Goal: Transaction & Acquisition: Book appointment/travel/reservation

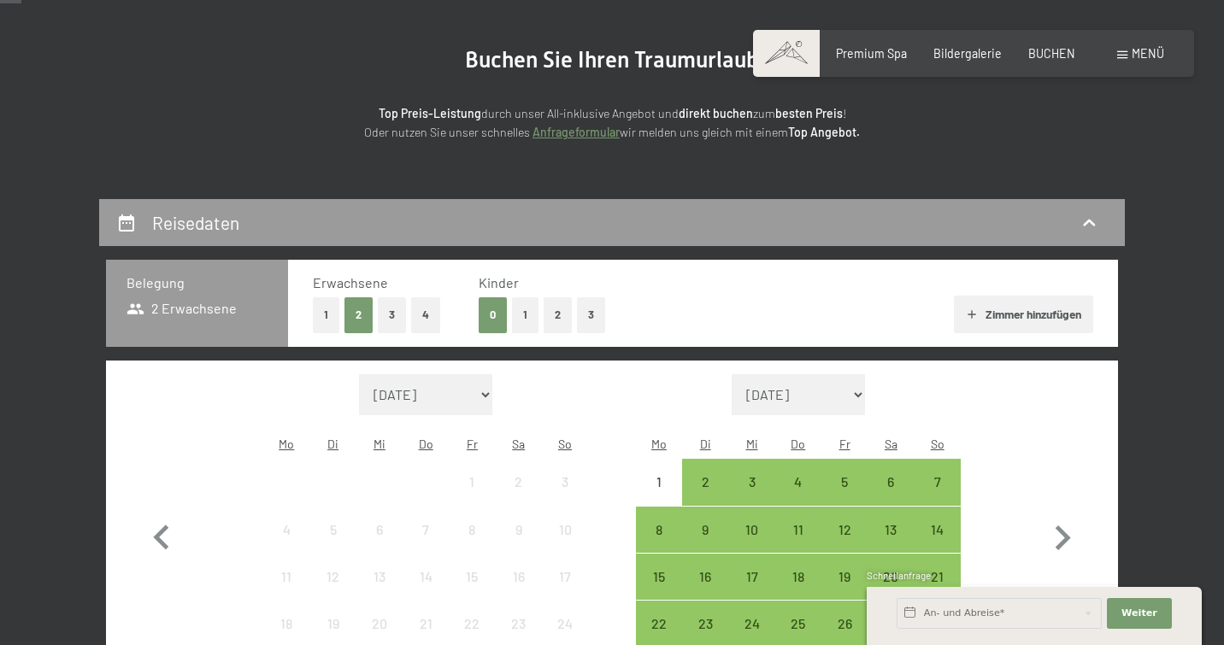
scroll to position [166, 0]
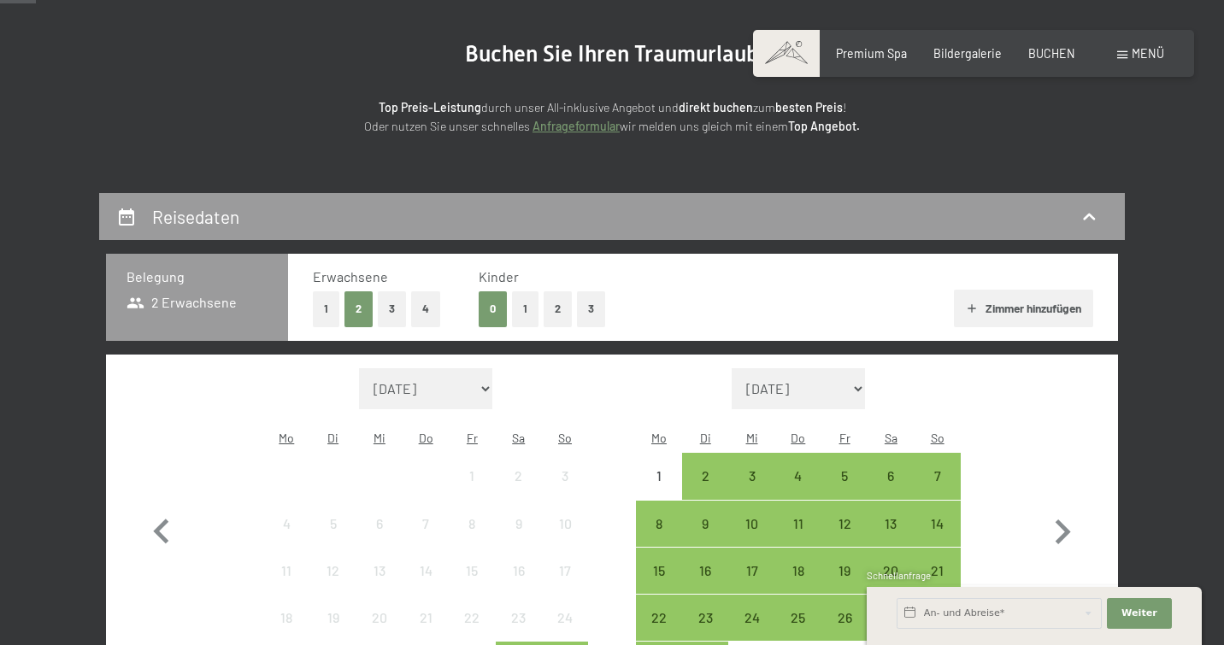
click at [391, 303] on button "3" at bounding box center [392, 308] width 28 height 35
click at [515, 306] on button "1" at bounding box center [525, 308] width 26 height 35
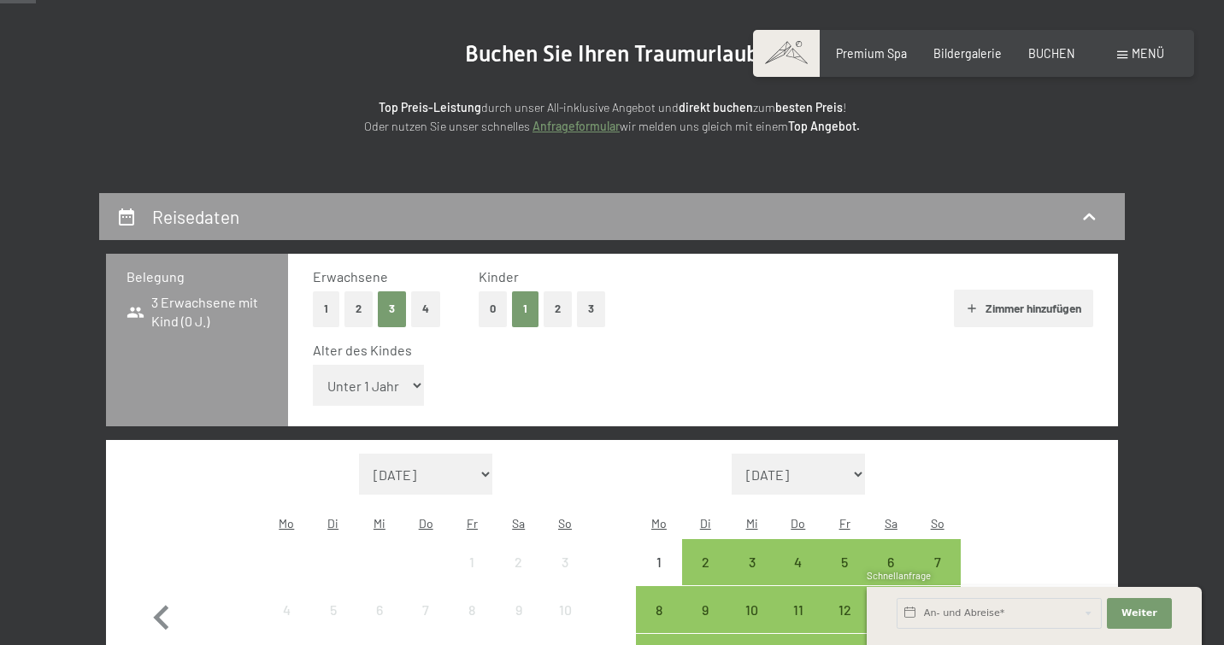
select select "16"
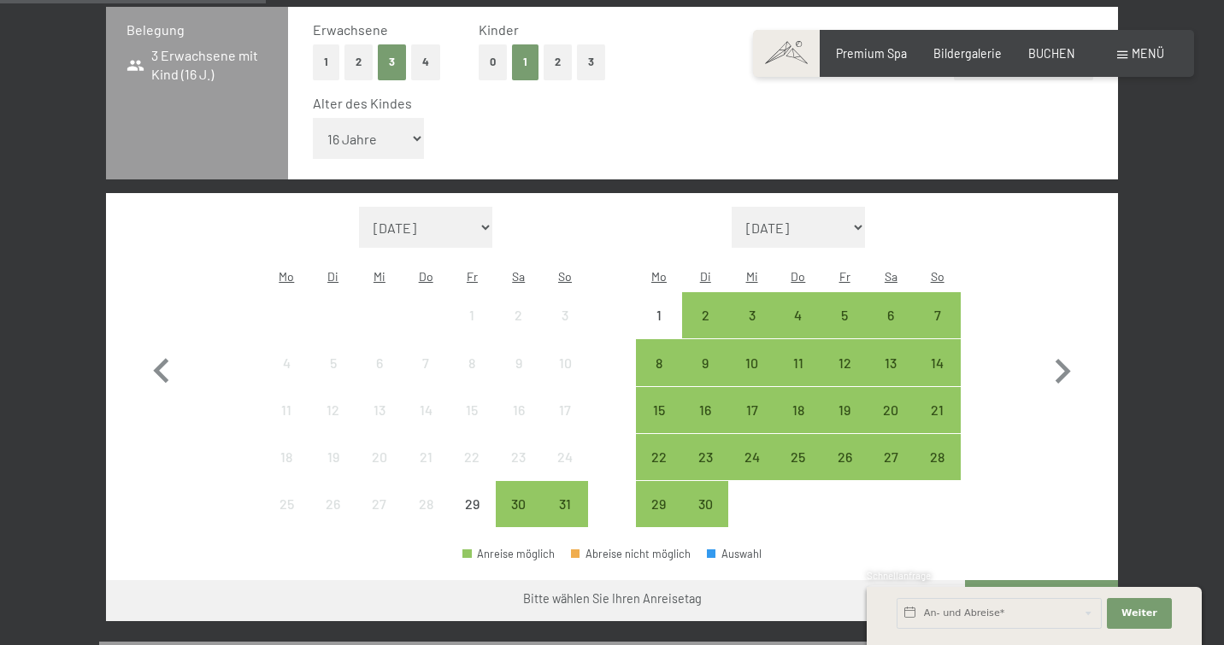
scroll to position [416, 0]
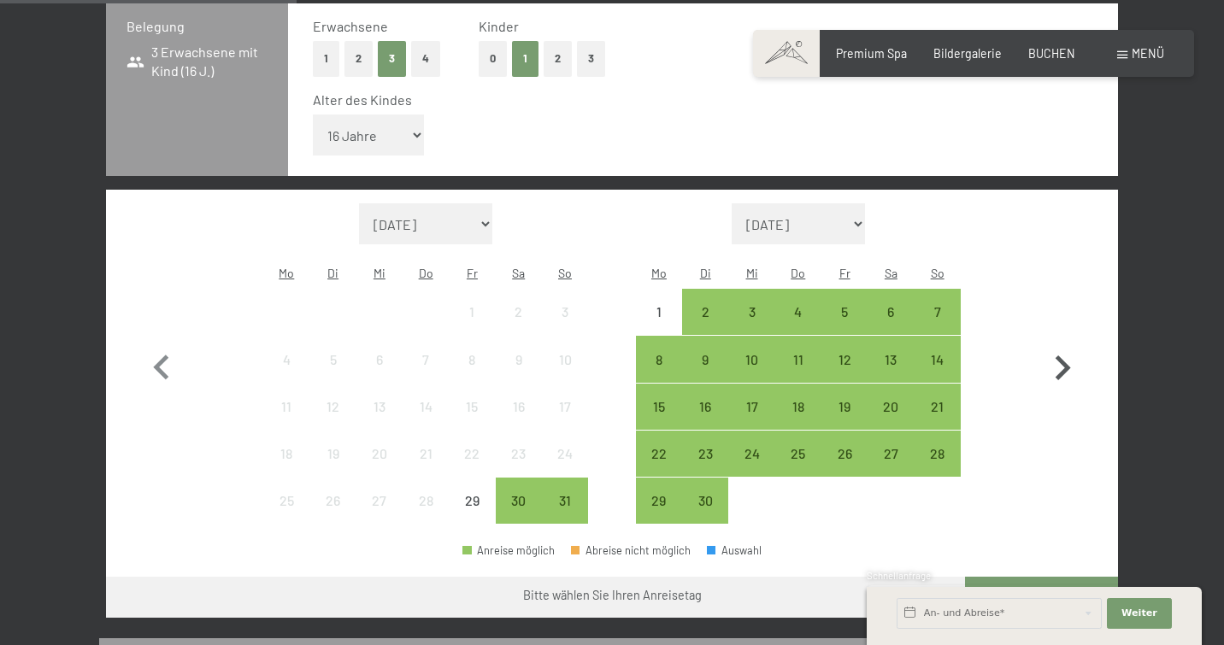
click at [1062, 344] on icon "button" at bounding box center [1063, 369] width 50 height 50
select select "[DATE]"
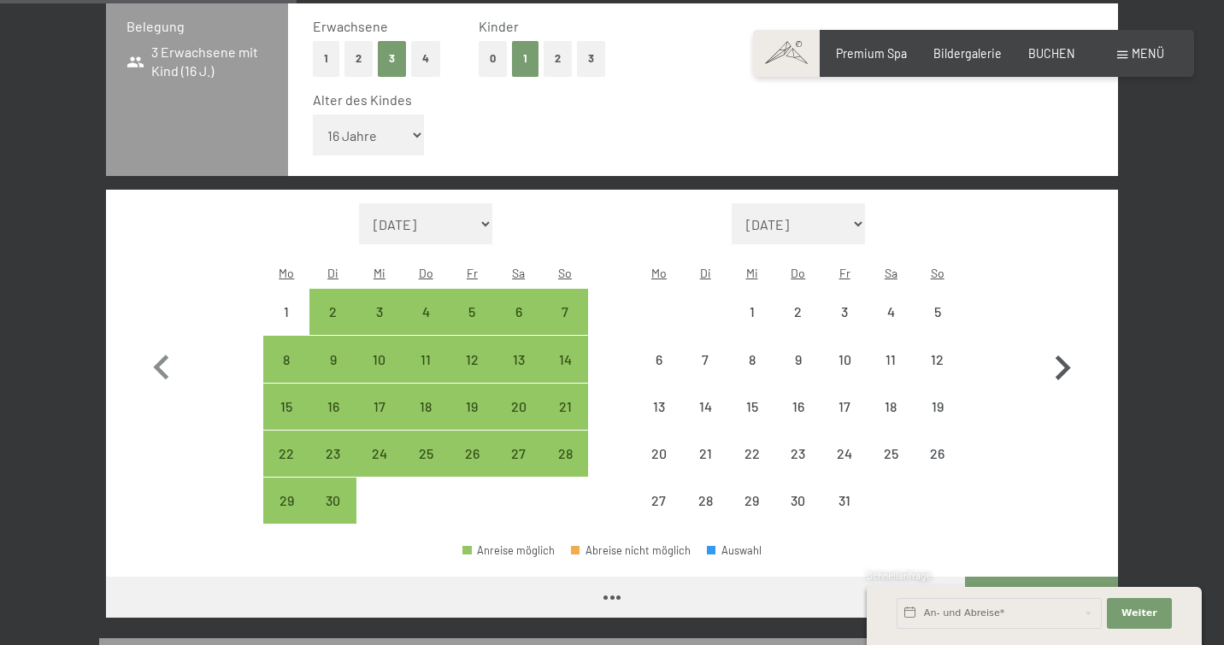
click at [1062, 344] on icon "button" at bounding box center [1063, 369] width 50 height 50
select select "[DATE]"
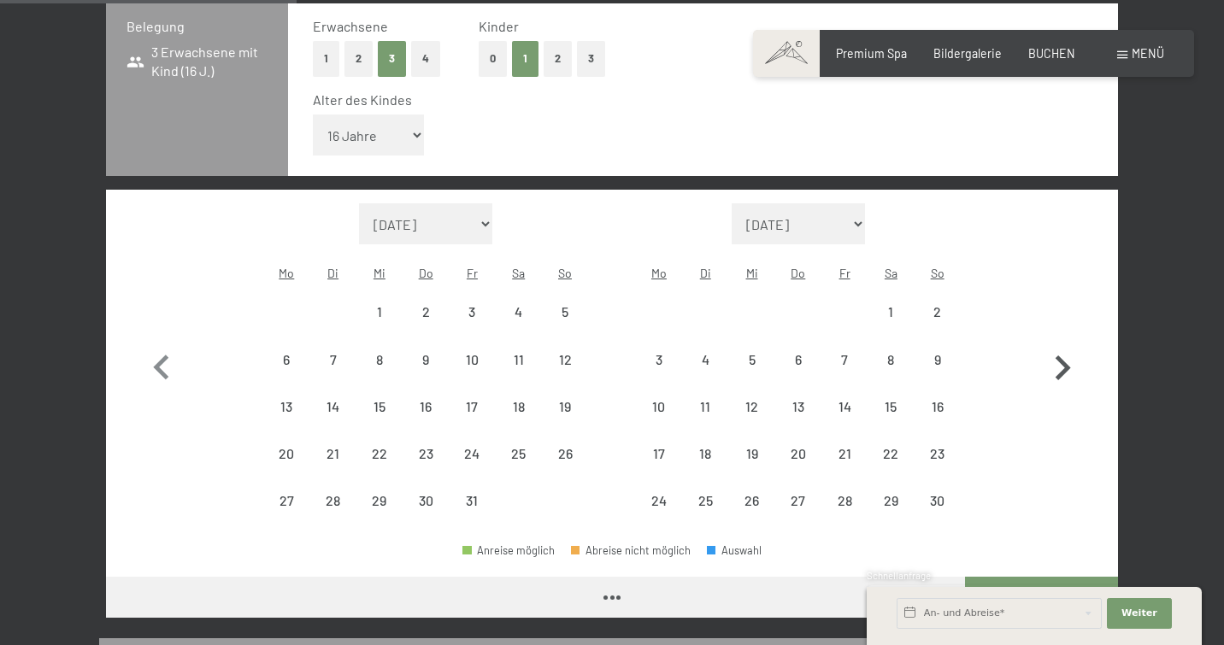
select select "[DATE]"
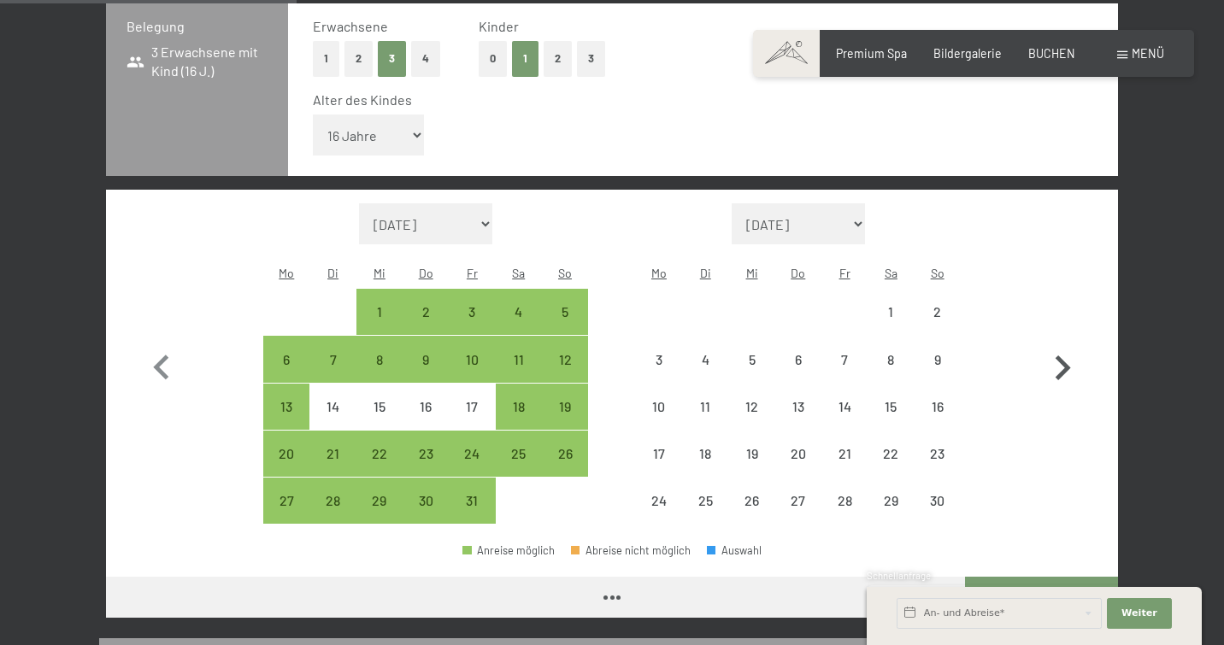
select select "[DATE]"
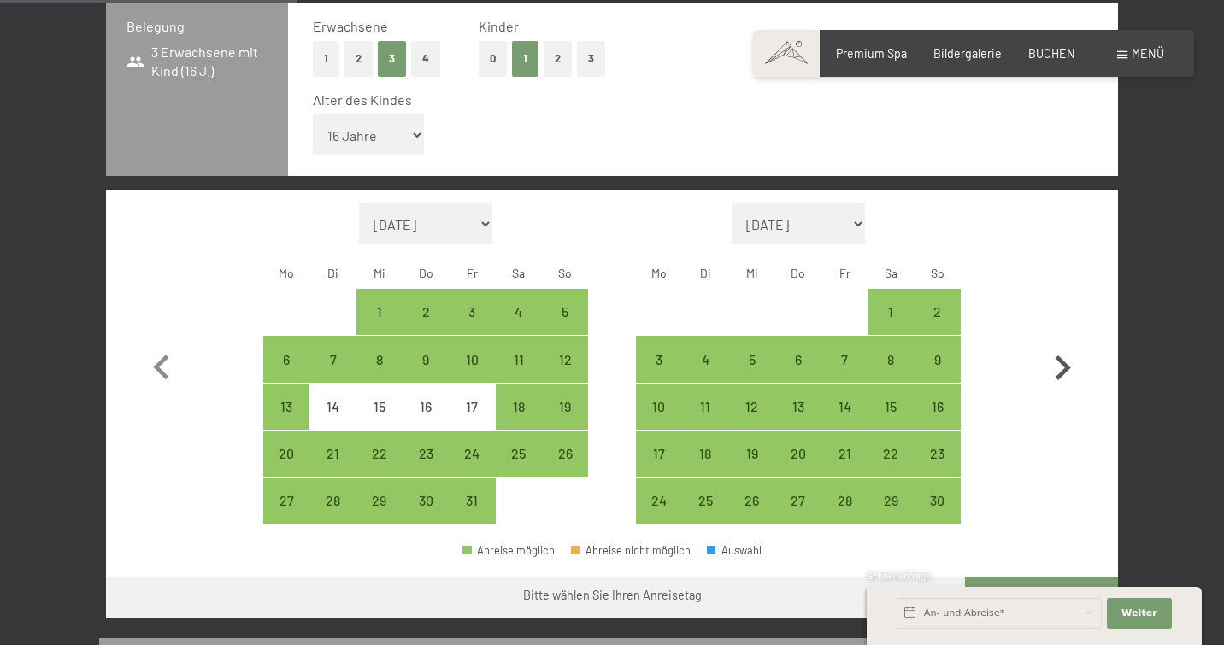
click at [1062, 344] on icon "button" at bounding box center [1063, 369] width 50 height 50
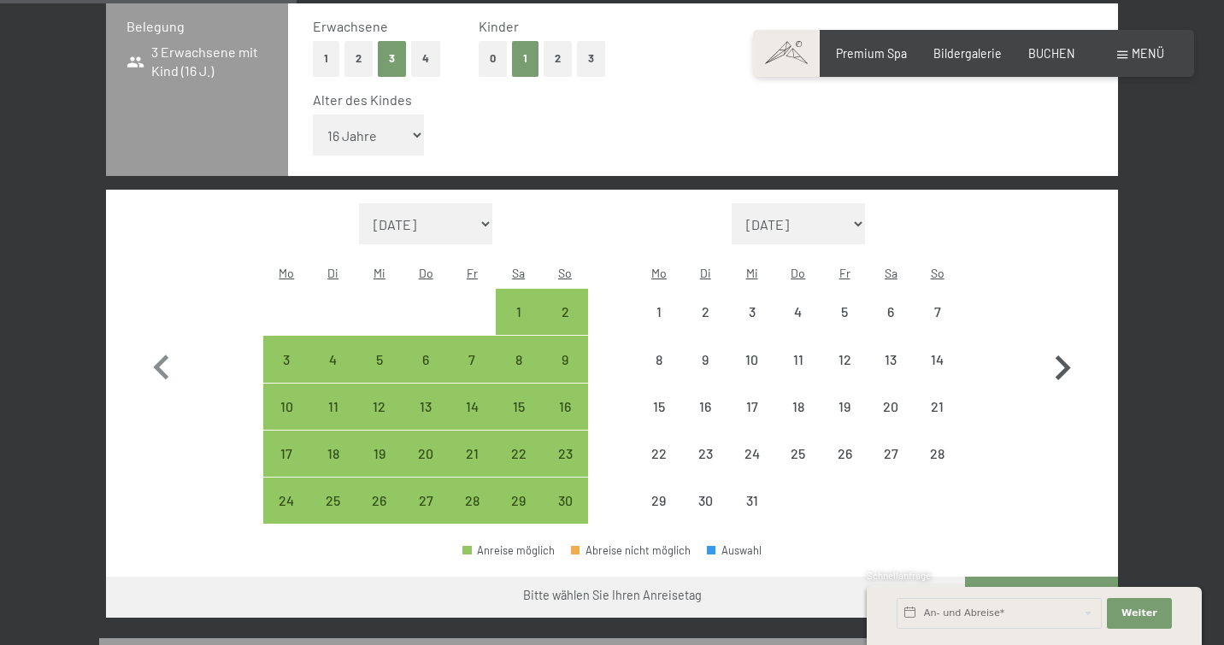
select select "[DATE]"
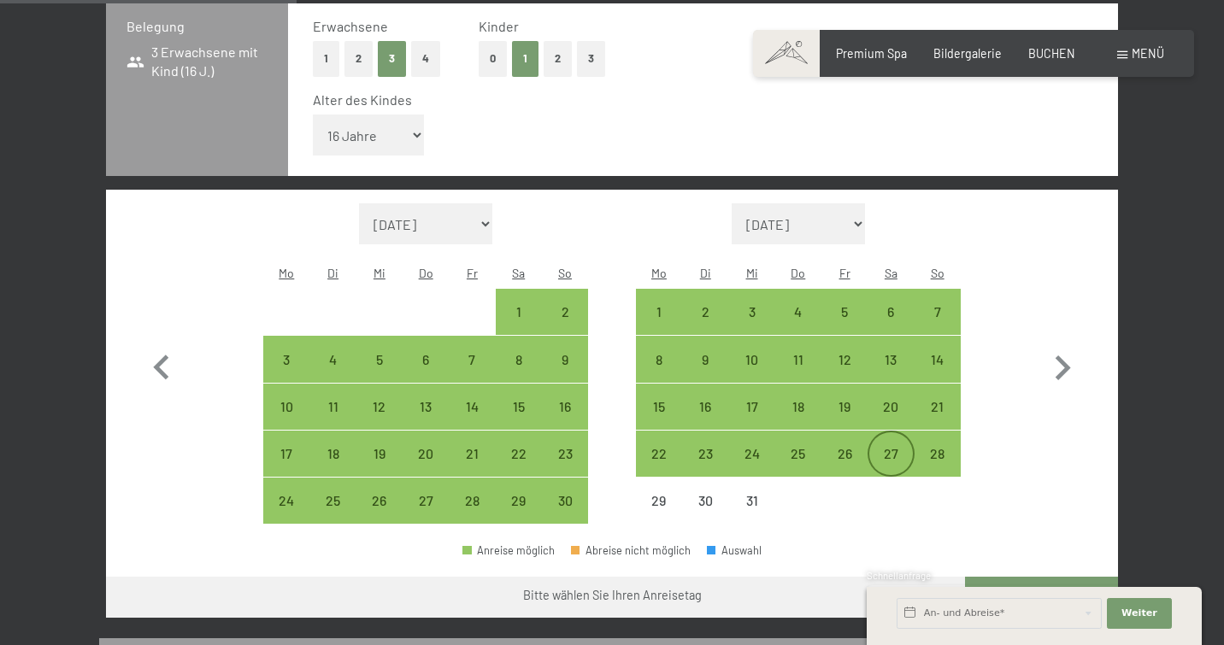
click at [898, 447] on div "27" at bounding box center [890, 468] width 43 height 43
select select "[DATE]"
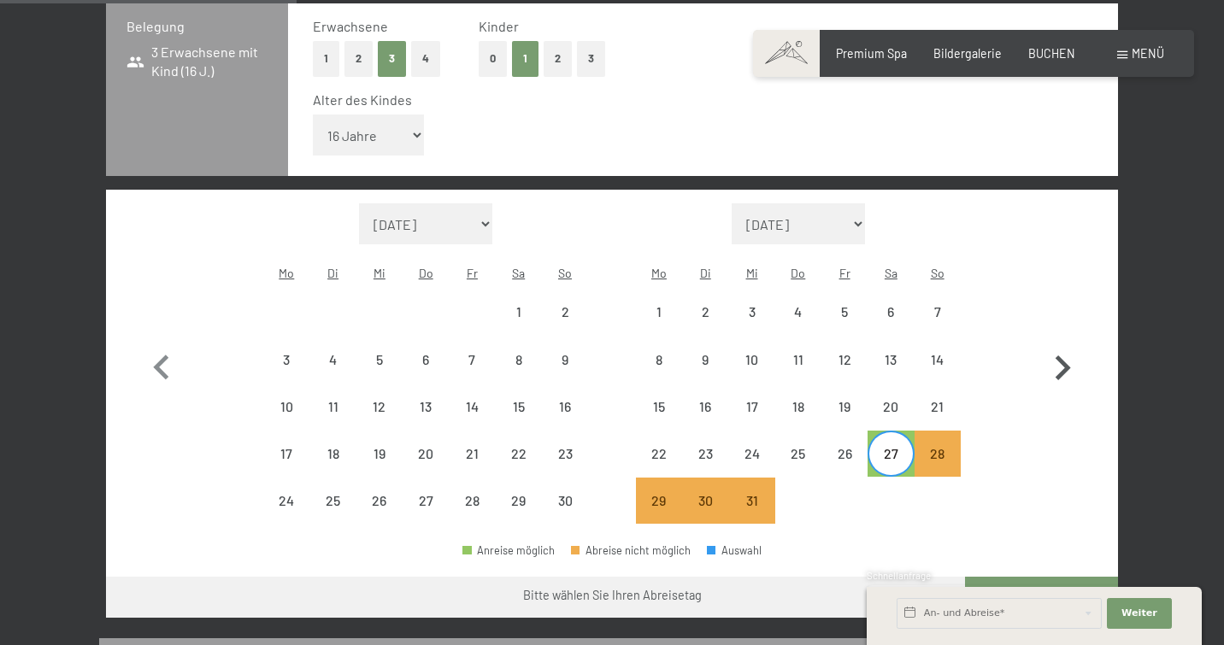
click at [1063, 344] on icon "button" at bounding box center [1063, 369] width 50 height 50
select select "[DATE]"
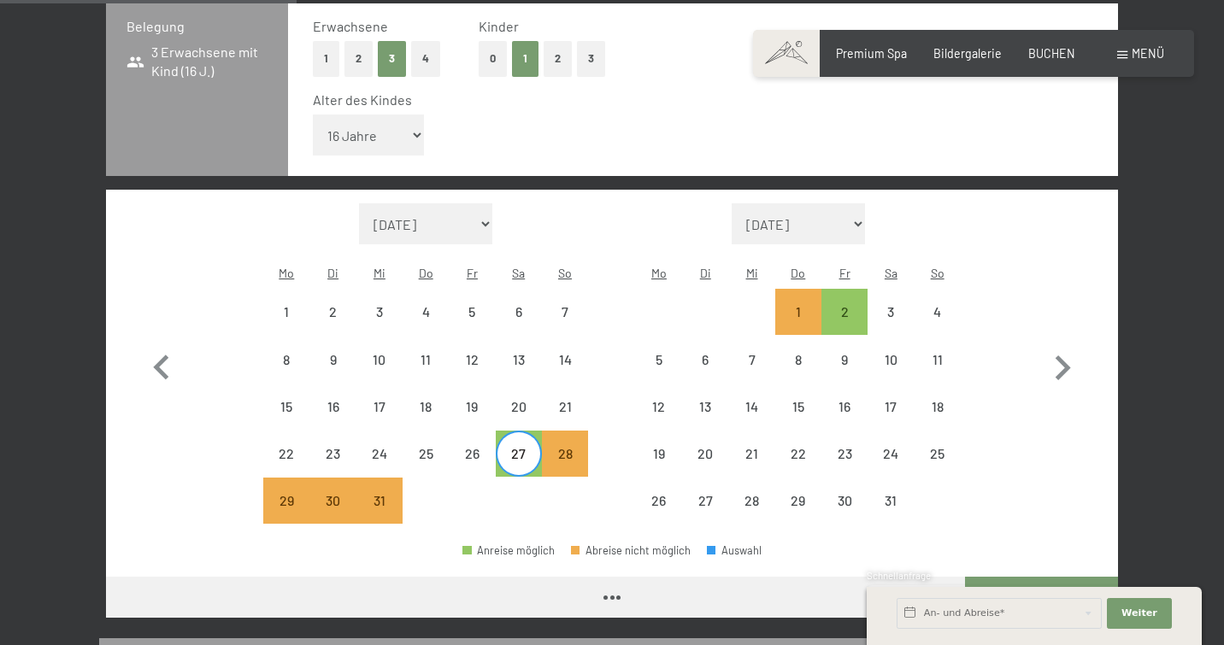
select select "[DATE]"
click at [851, 305] on div "2" at bounding box center [844, 326] width 43 height 43
select select "[DATE]"
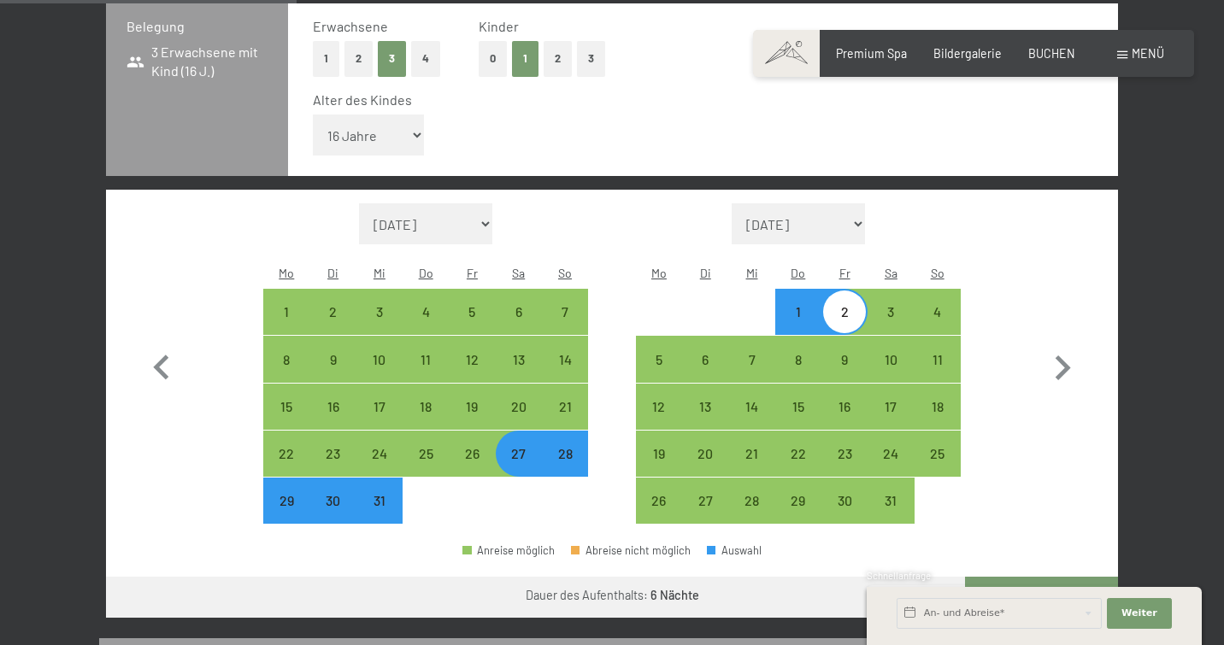
click at [1033, 577] on button "Weiter zu „Zimmer“" at bounding box center [1041, 597] width 153 height 41
select select "[DATE]"
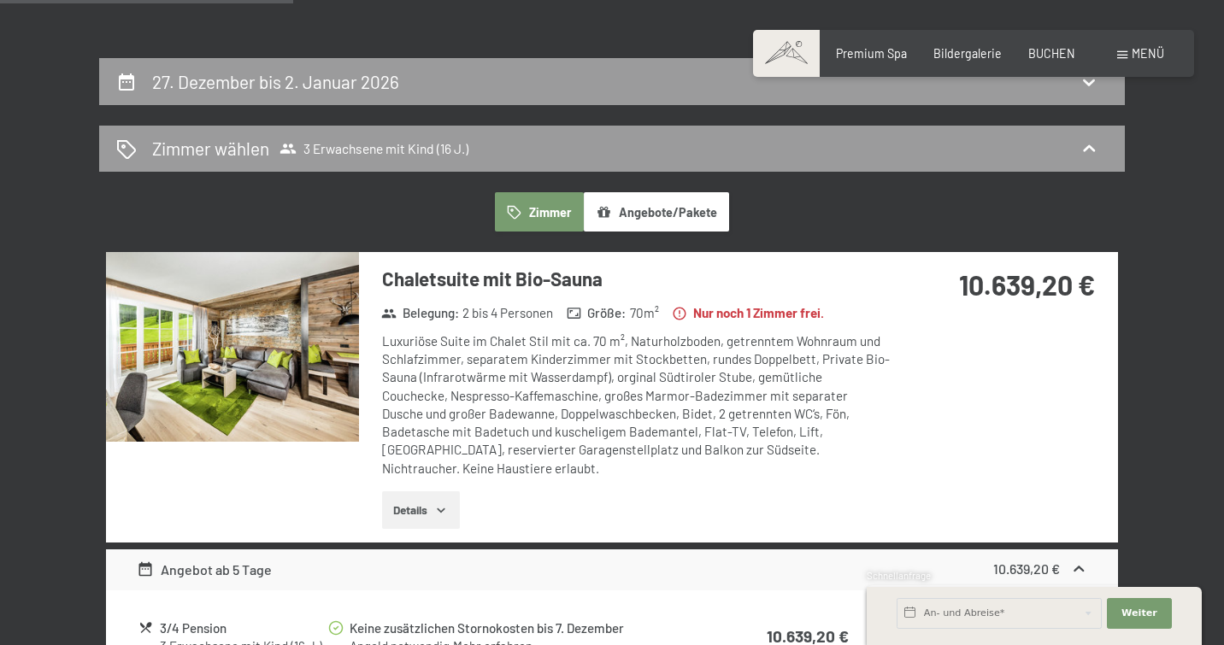
scroll to position [279, 0]
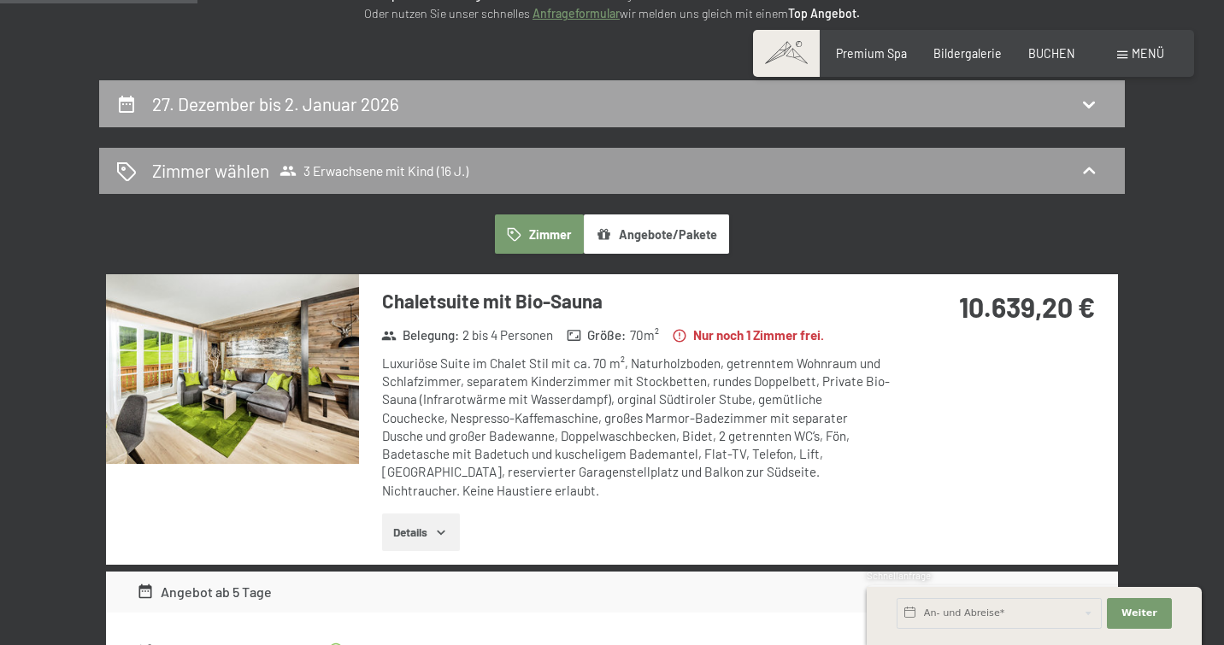
click at [321, 107] on h2 "27. Dezember bis 2. Januar 2026" at bounding box center [275, 103] width 247 height 21
select select "16"
select select "[DATE]"
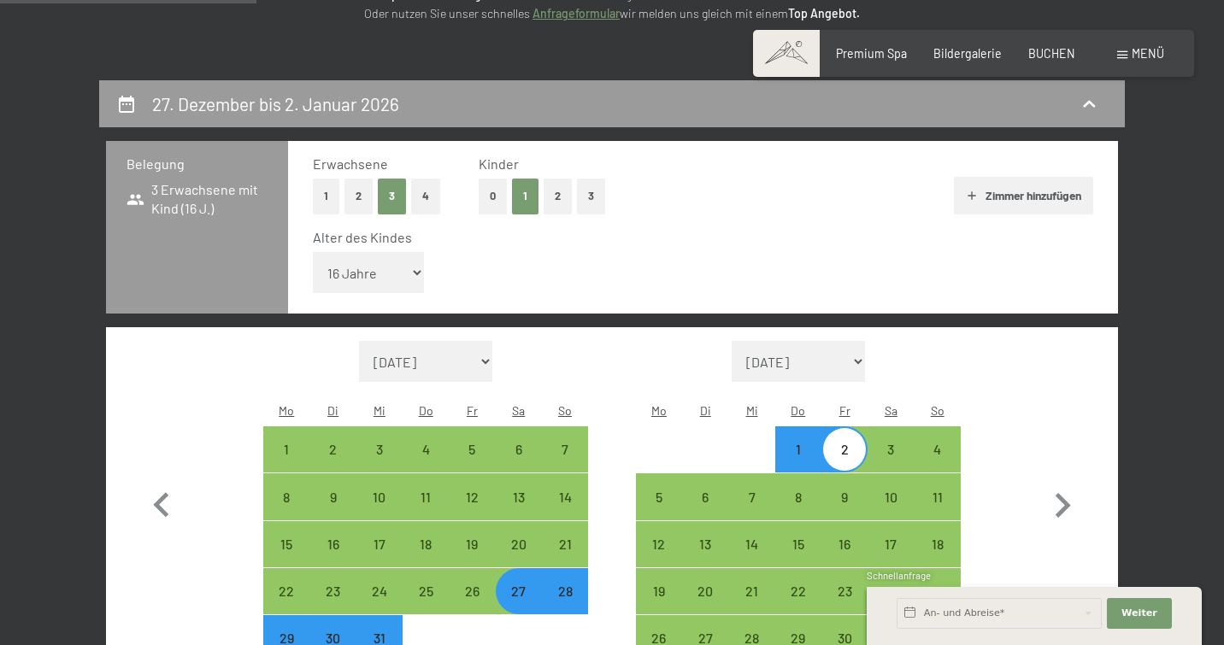
scroll to position [357, 0]
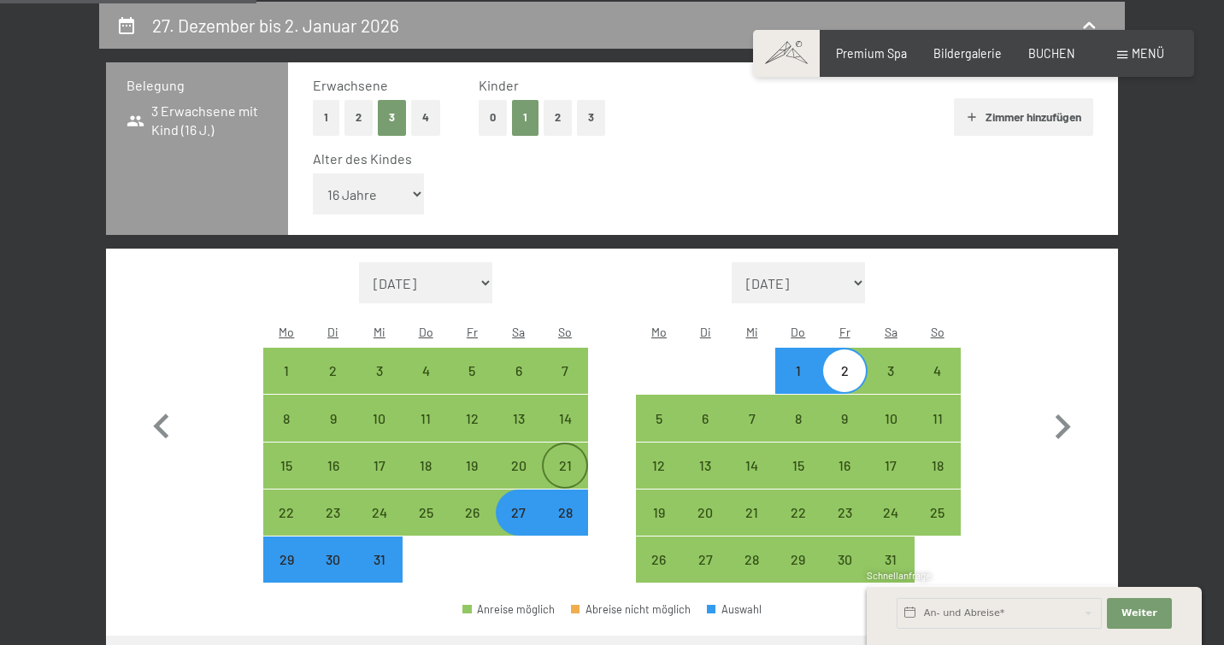
click at [566, 459] on div "21" at bounding box center [565, 480] width 43 height 43
select select "[DATE]"
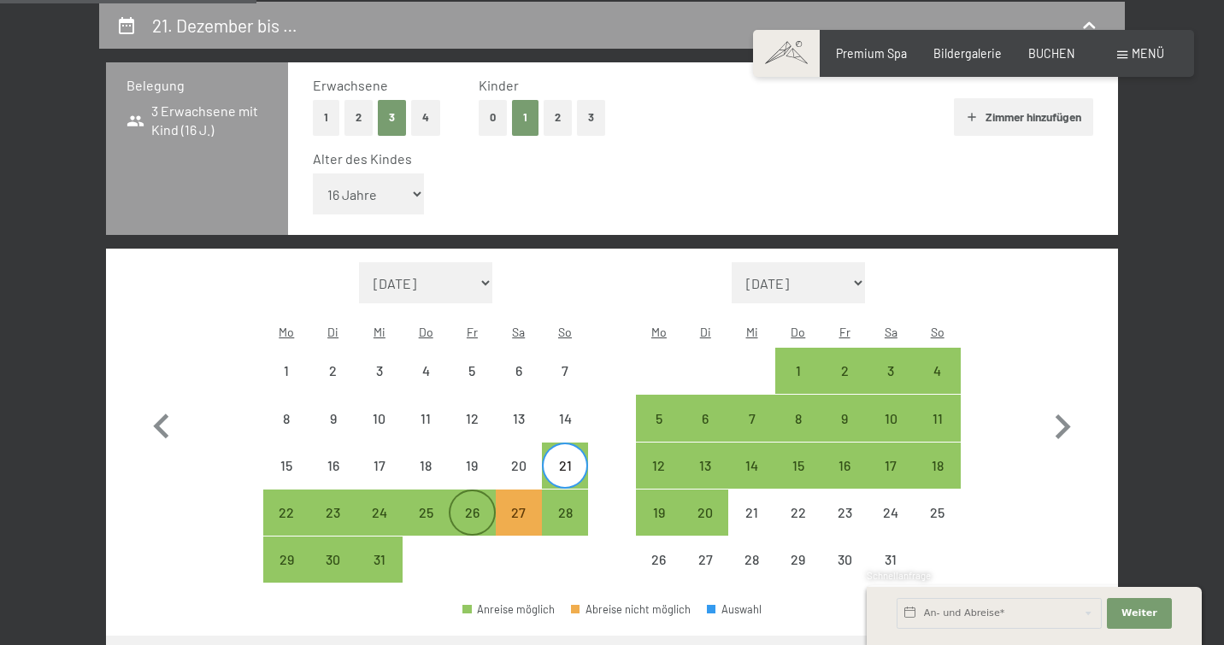
click at [471, 506] on div "26" at bounding box center [471, 527] width 43 height 43
select select "[DATE]"
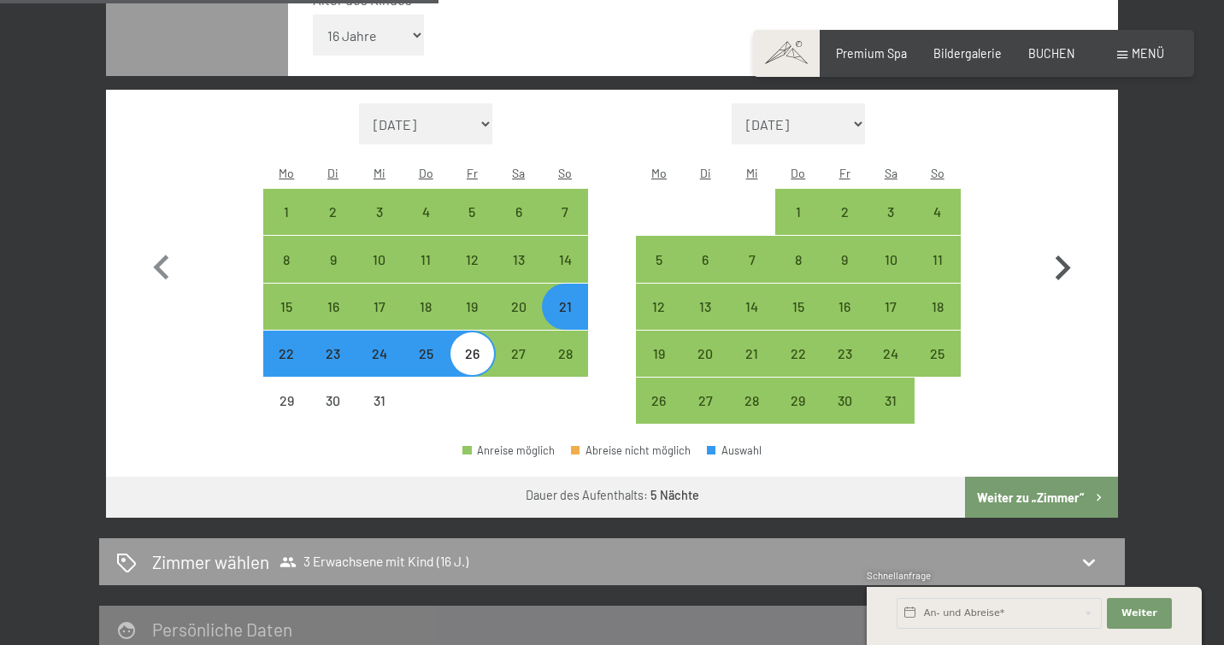
scroll to position [664, 0]
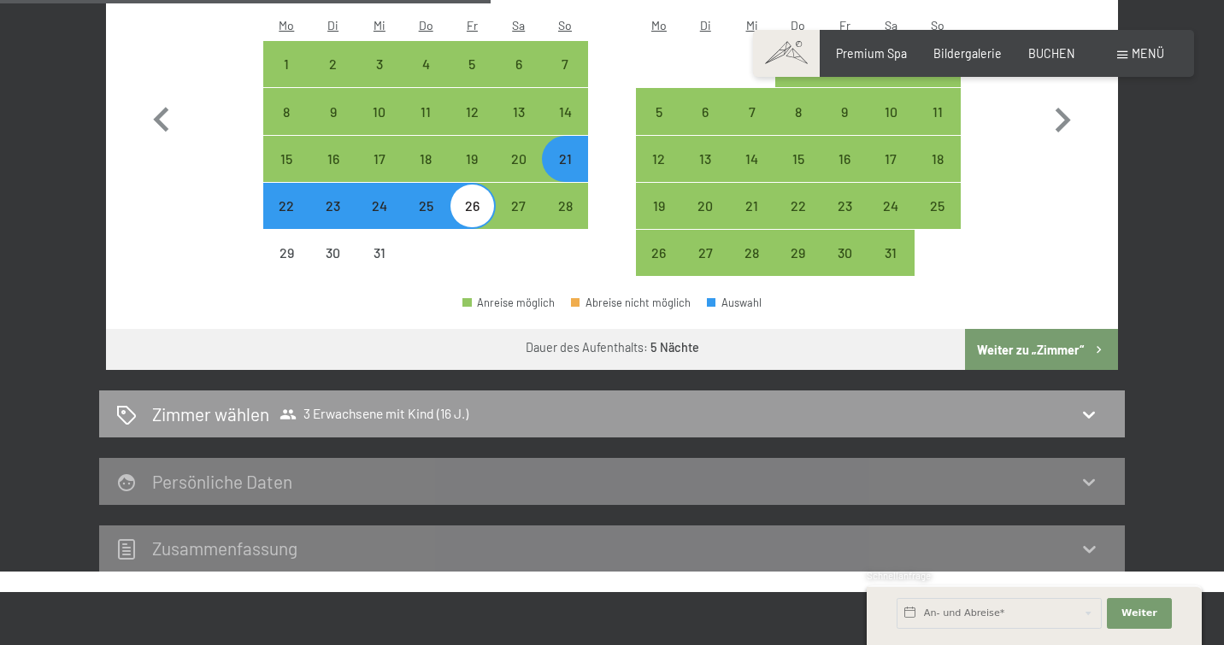
click at [1052, 329] on button "Weiter zu „Zimmer“" at bounding box center [1041, 349] width 153 height 41
select select "[DATE]"
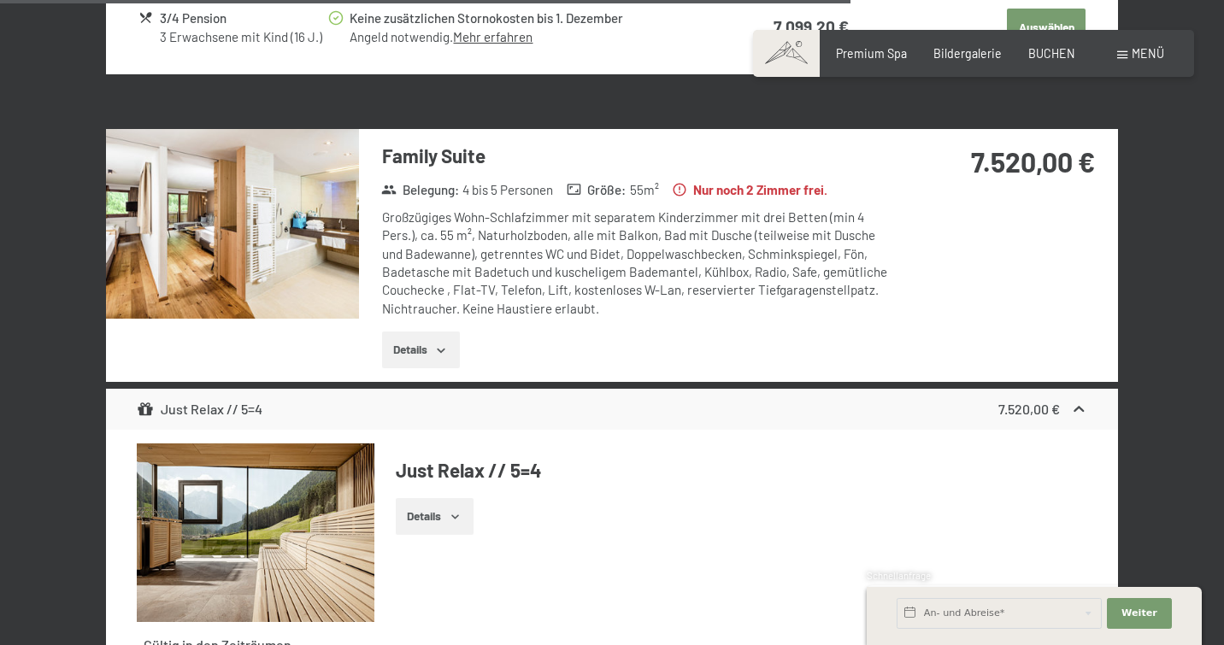
scroll to position [3998, 0]
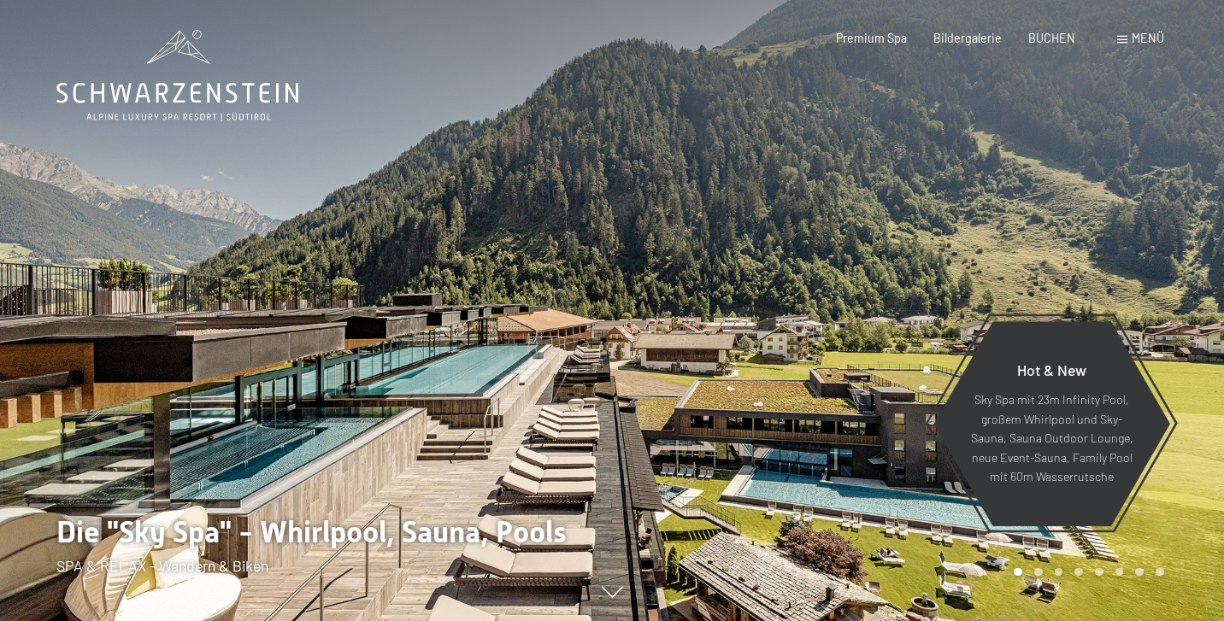
click at [1139, 36] on span "Menü" at bounding box center [1148, 38] width 32 height 15
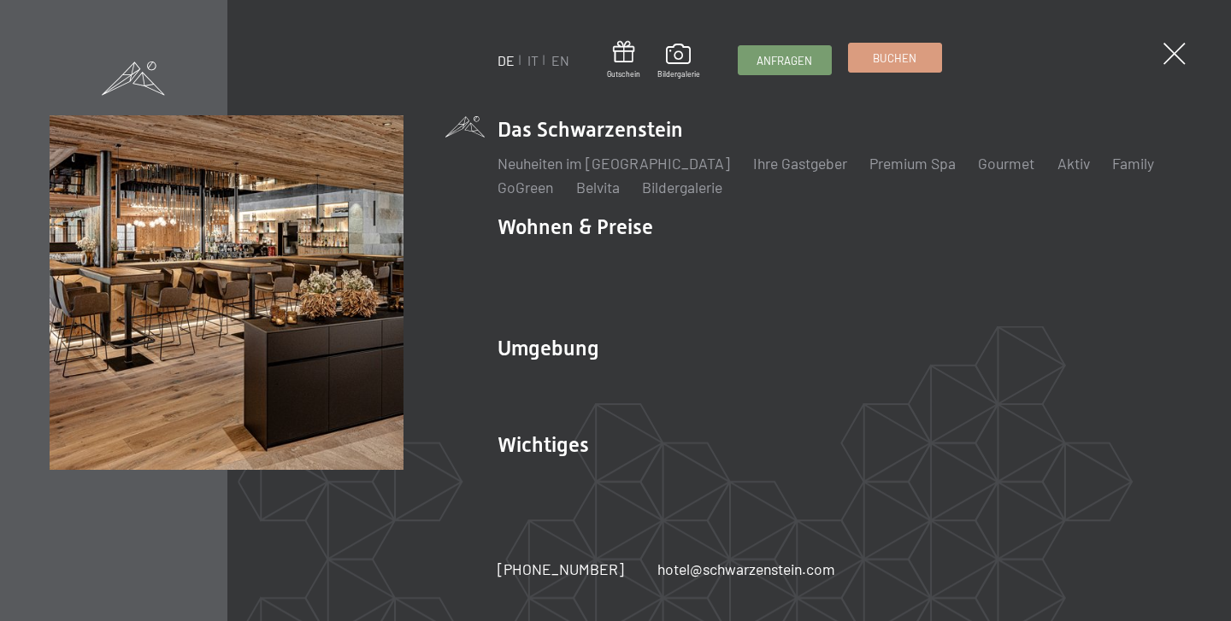
click at [889, 66] on link "Buchen" at bounding box center [895, 58] width 92 height 28
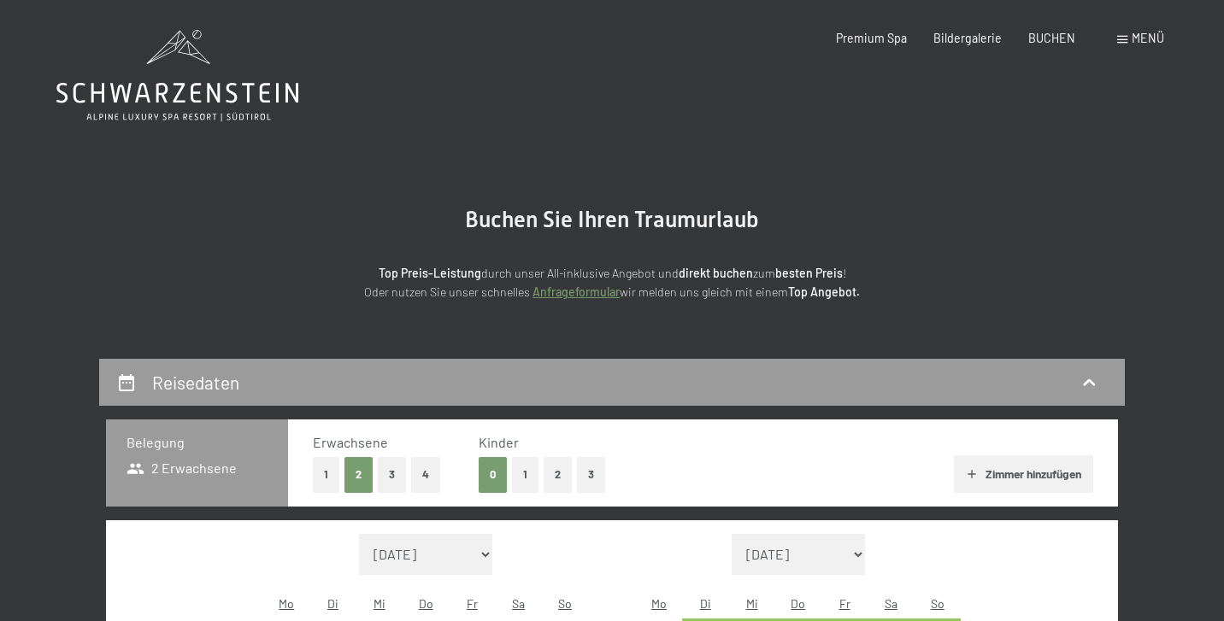
click at [388, 478] on button "3" at bounding box center [392, 474] width 28 height 35
click at [522, 479] on button "1" at bounding box center [525, 474] width 26 height 35
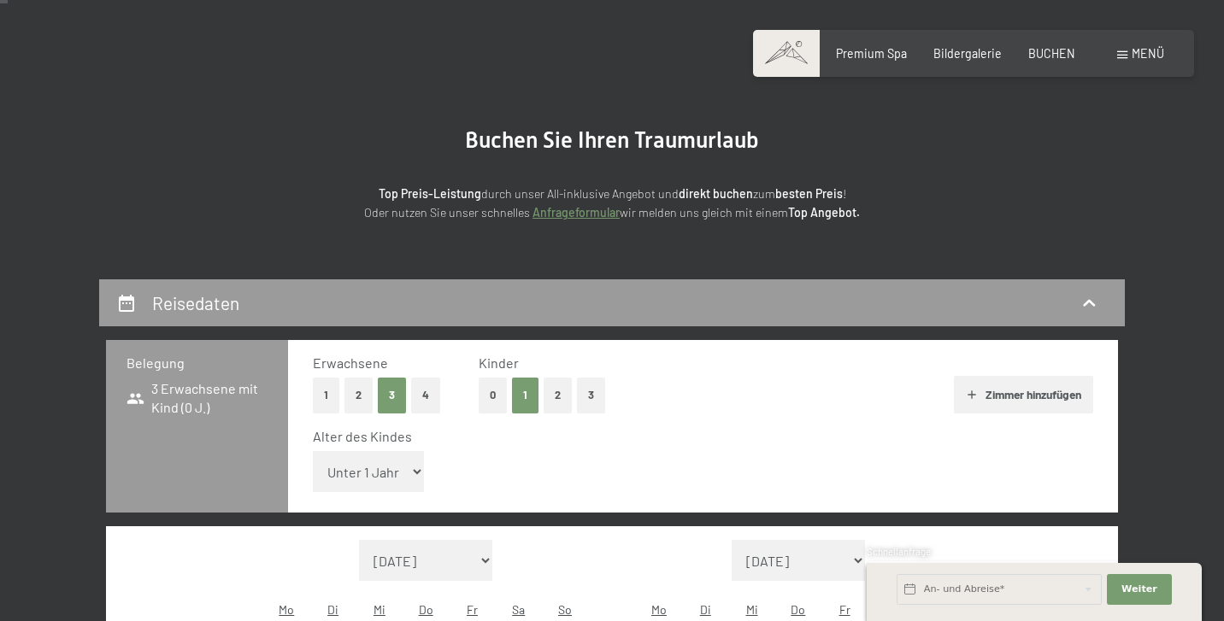
scroll to position [80, 0]
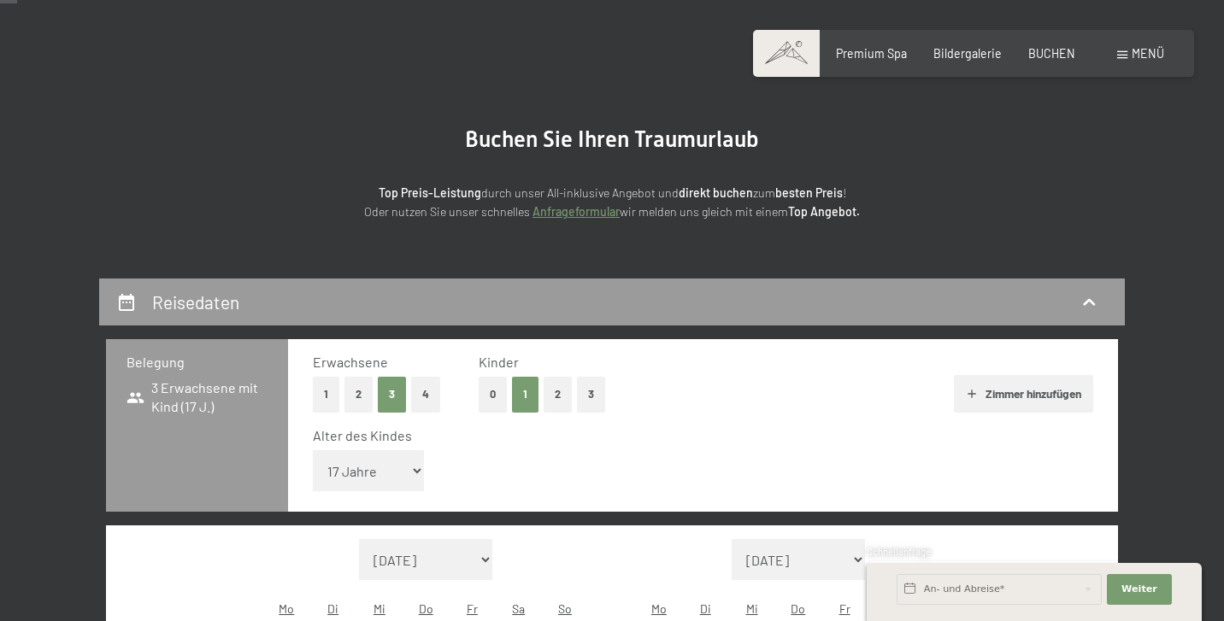
select select "16"
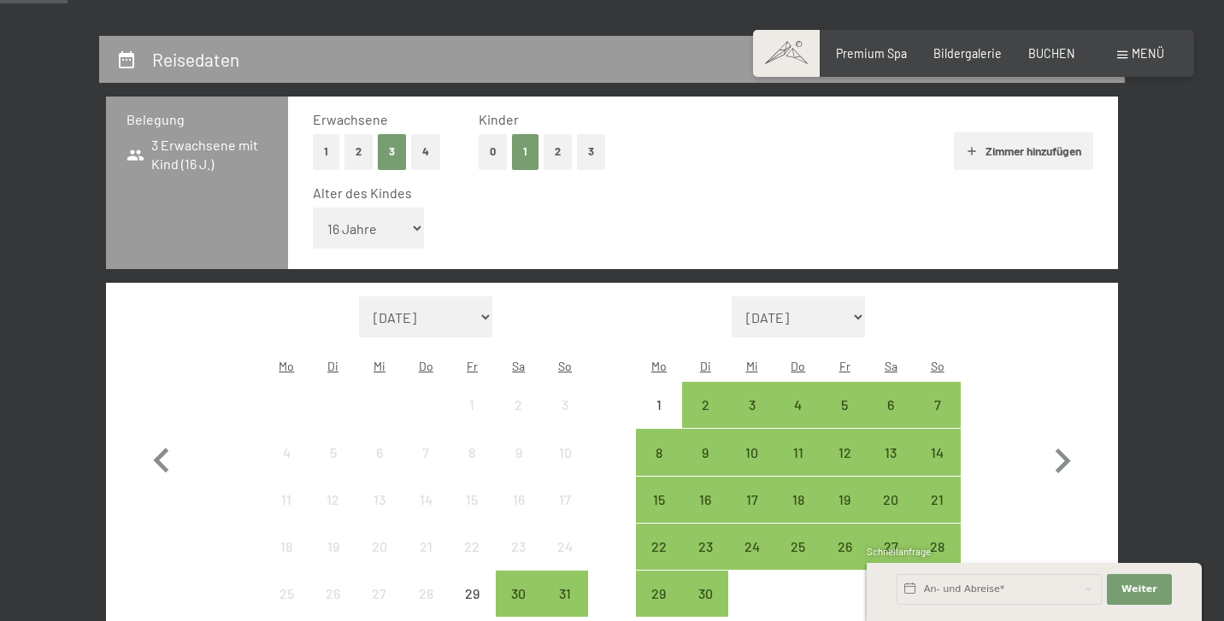
scroll to position [339, 0]
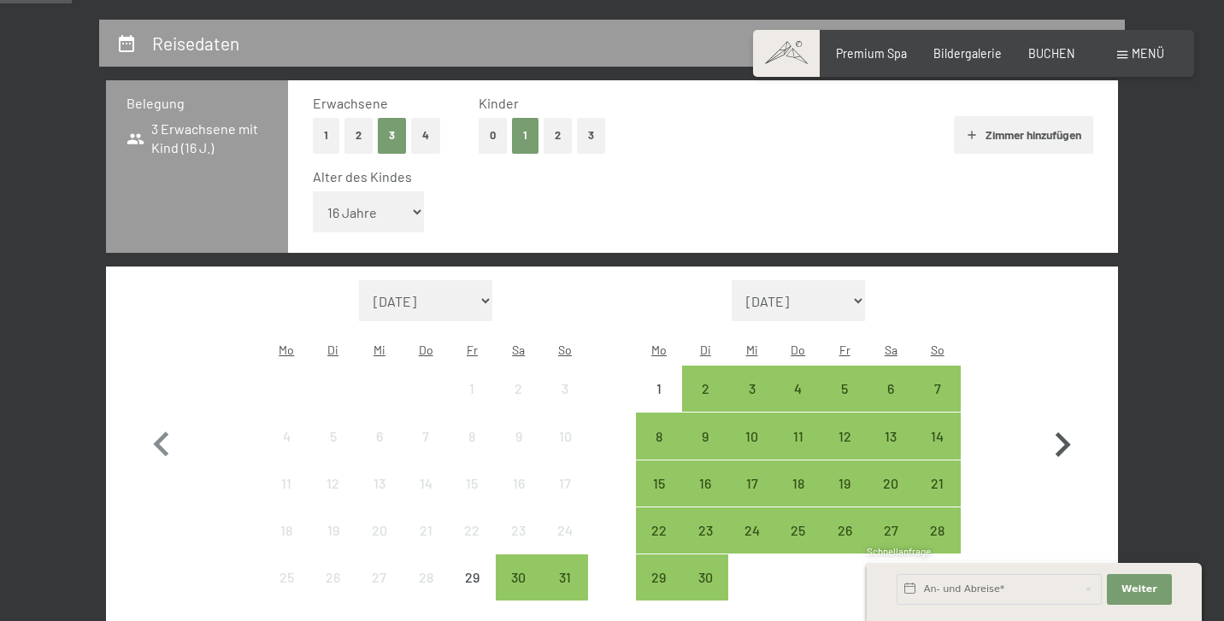
click at [1061, 433] on icon "button" at bounding box center [1063, 445] width 15 height 25
select select "[DATE]"
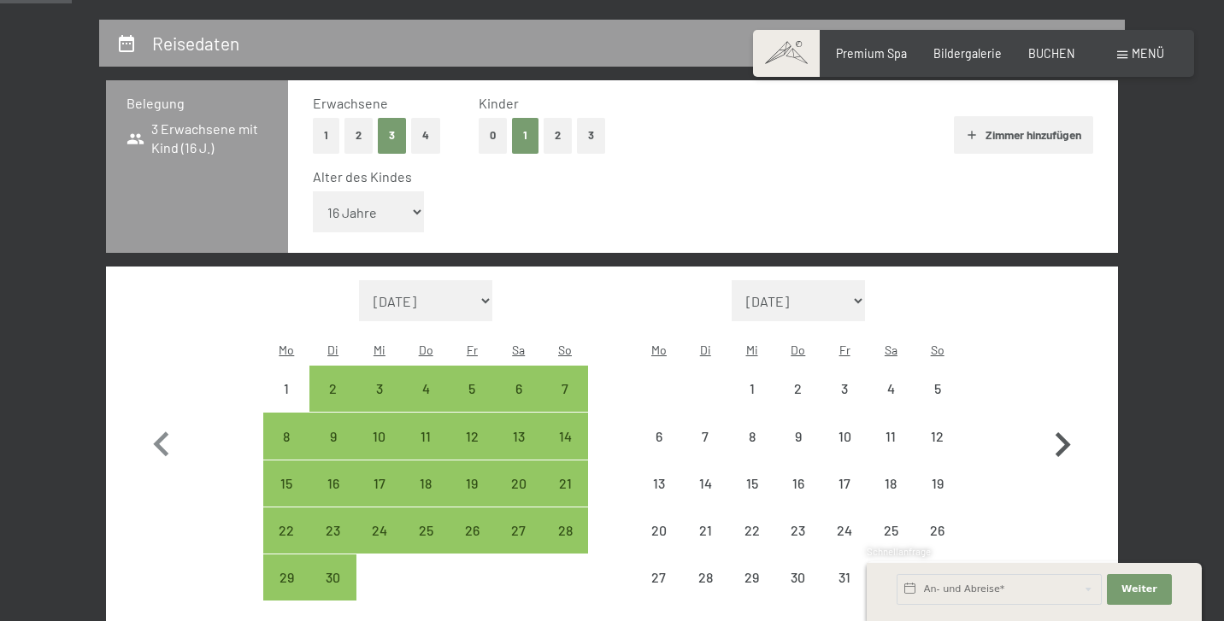
click at [1061, 433] on icon "button" at bounding box center [1063, 445] width 15 height 25
select select "[DATE]"
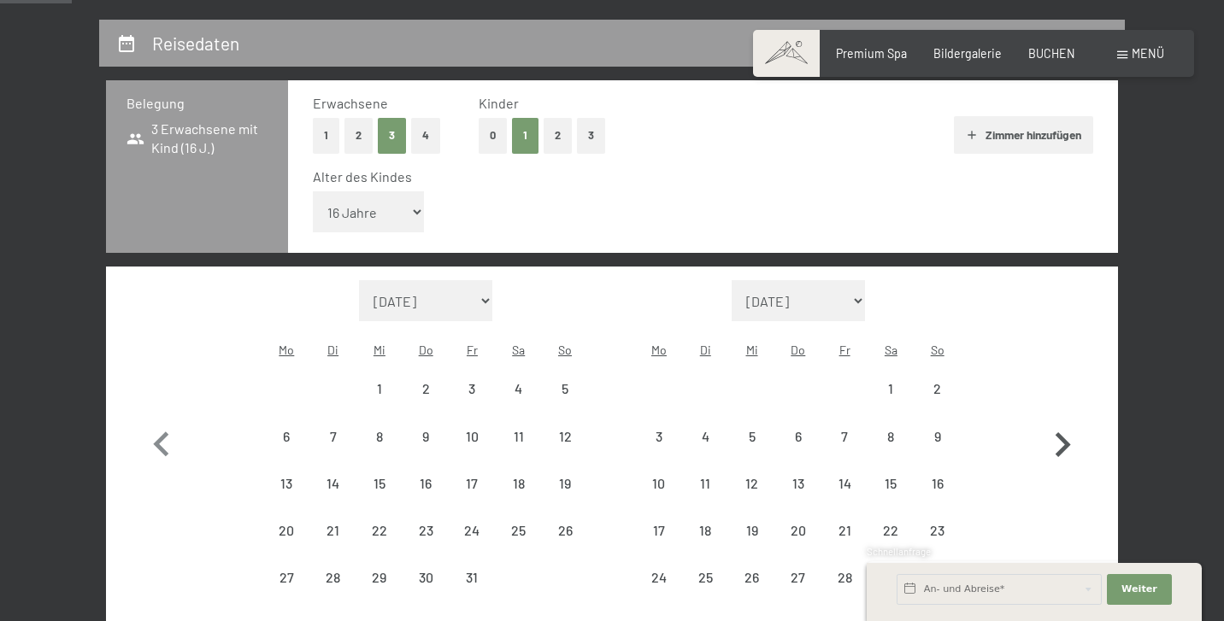
click at [1061, 433] on icon "button" at bounding box center [1063, 445] width 15 height 25
select select "[DATE]"
click at [1061, 433] on icon "button" at bounding box center [1063, 445] width 15 height 25
select select "[DATE]"
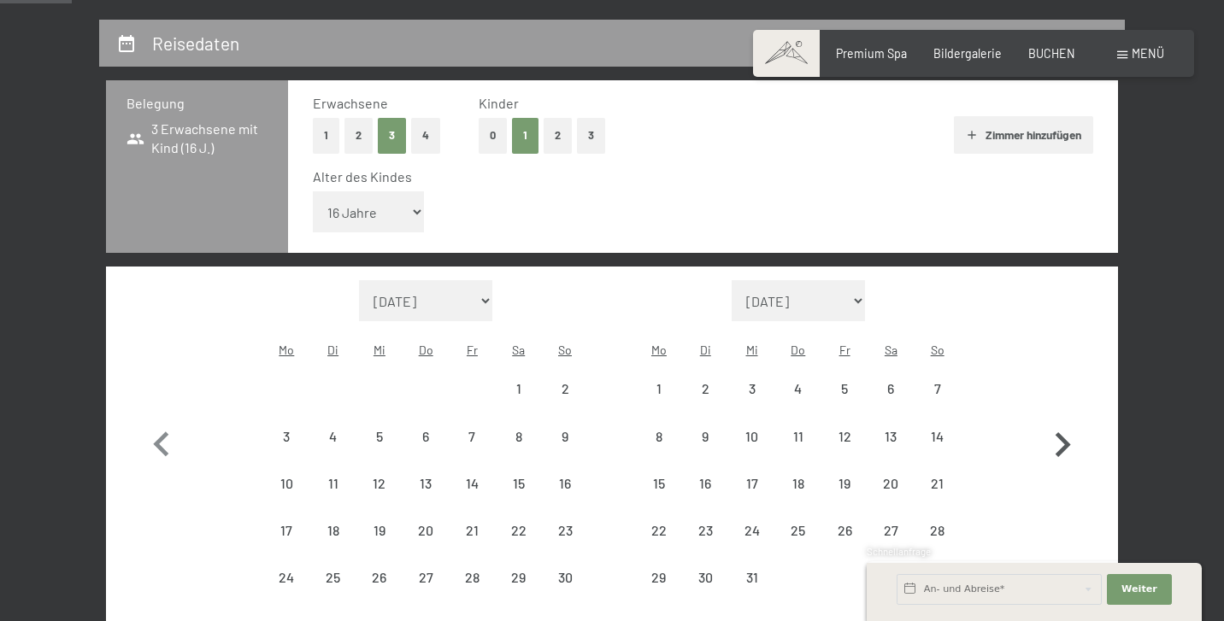
select select "[DATE]"
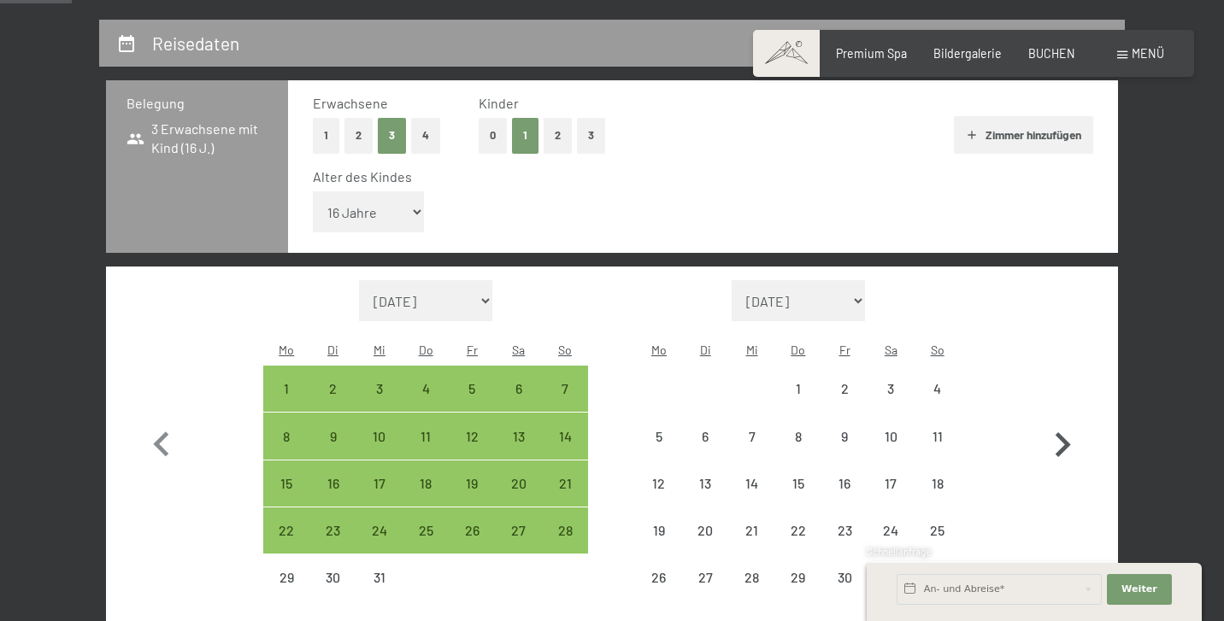
select select "[DATE]"
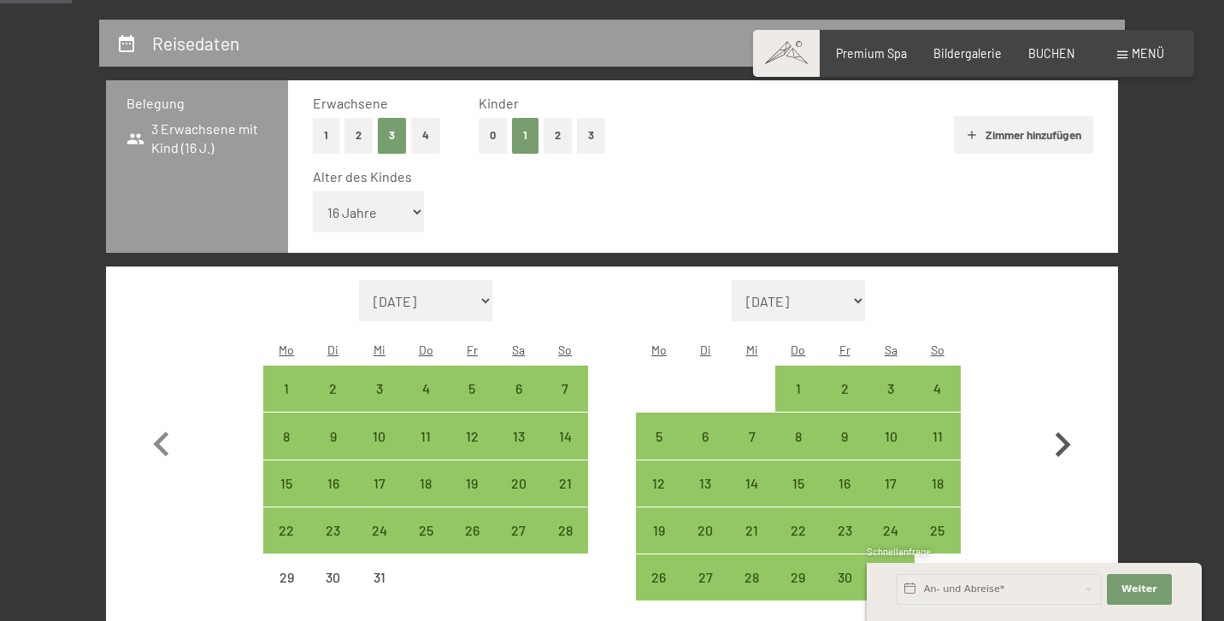
click at [1061, 433] on icon "button" at bounding box center [1063, 445] width 15 height 25
select select "[DATE]"
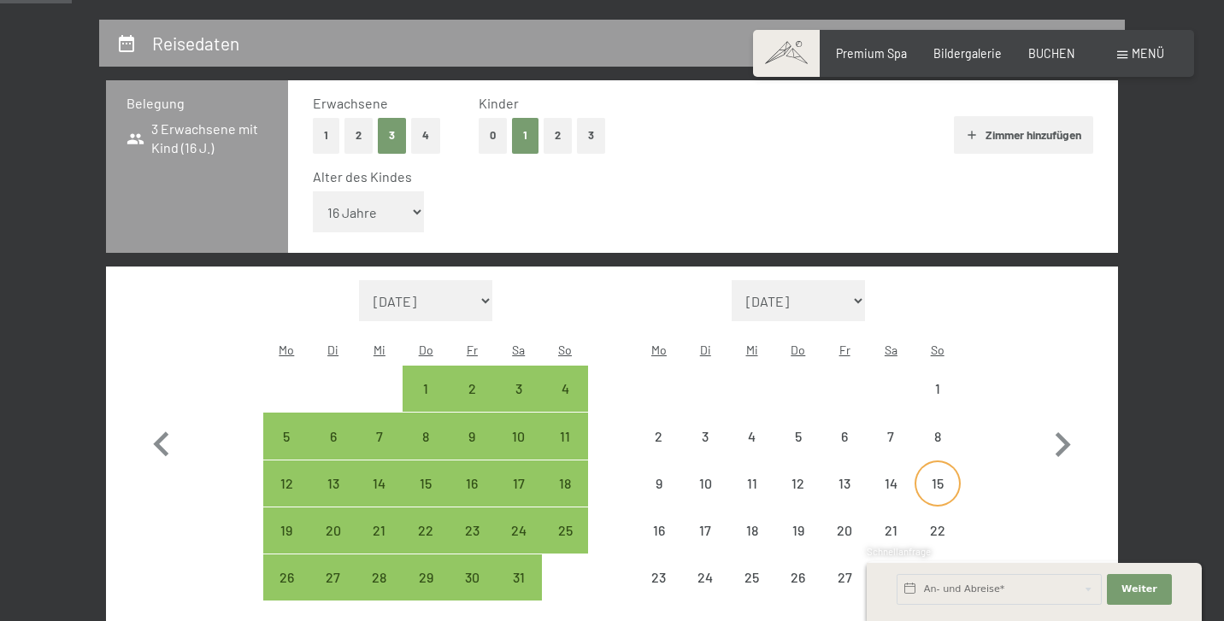
select select "[DATE]"
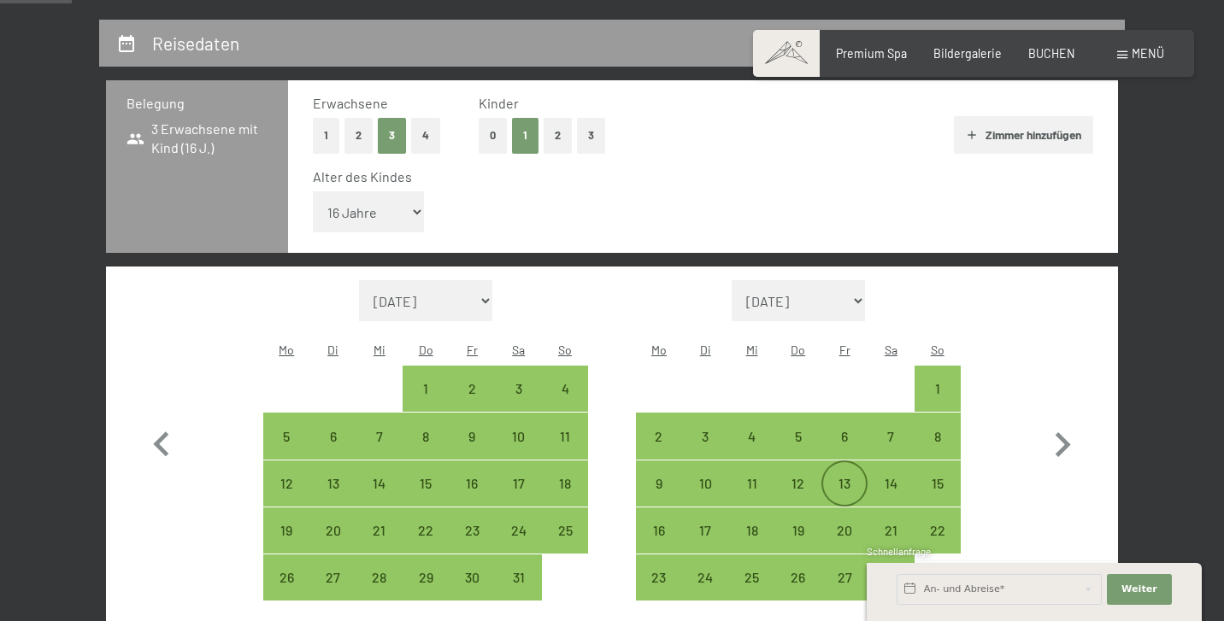
click at [845, 477] on div "13" at bounding box center [844, 498] width 43 height 43
select select "[DATE]"
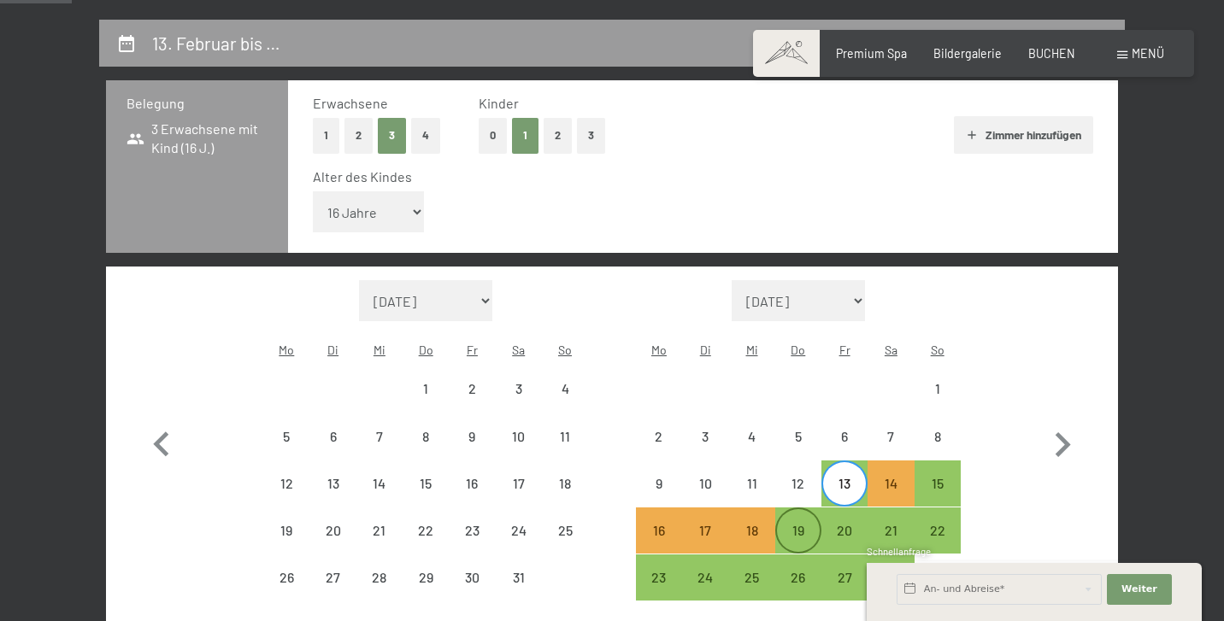
click at [795, 524] on div "19" at bounding box center [798, 545] width 43 height 43
select select "[DATE]"
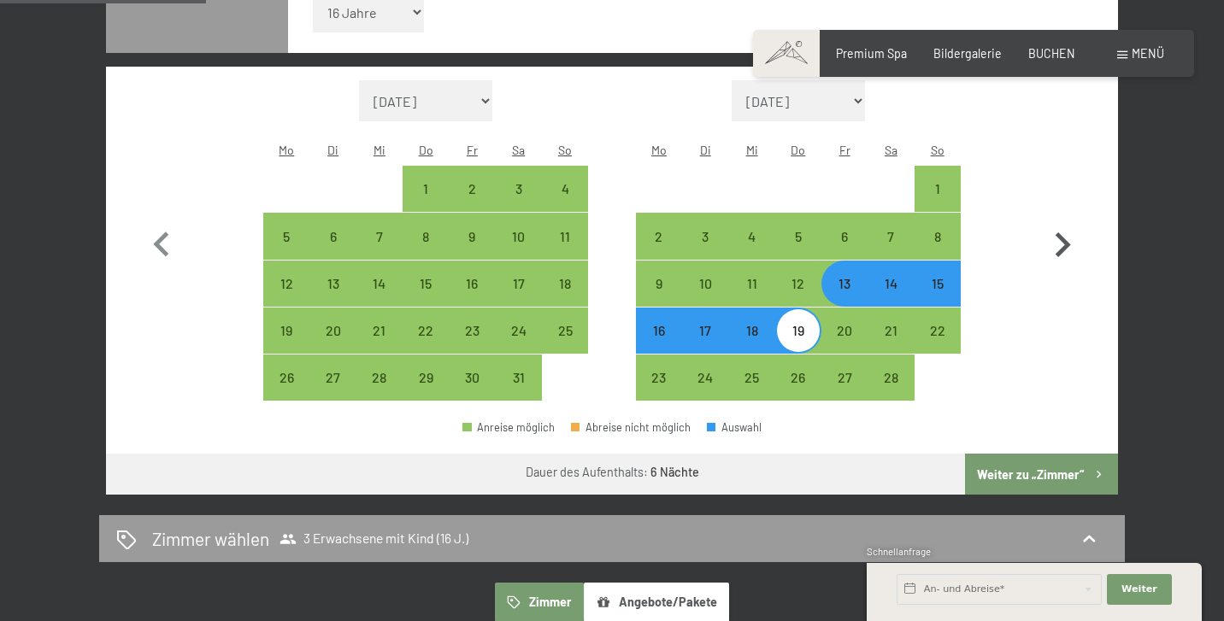
scroll to position [559, 0]
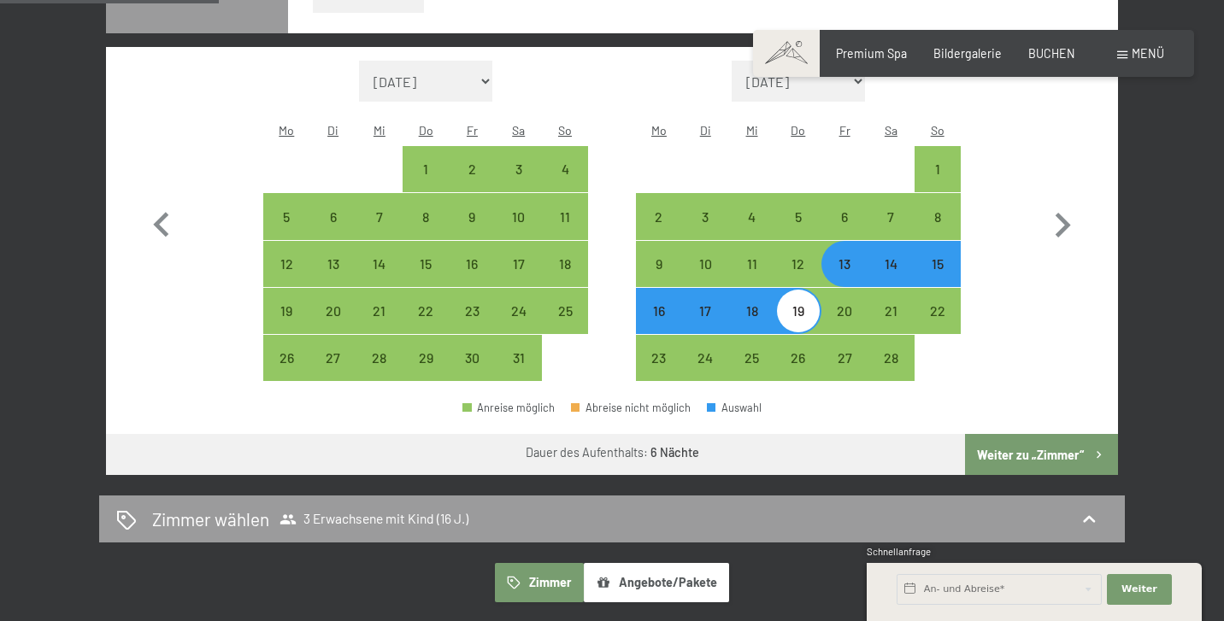
click at [1042, 434] on button "Weiter zu „Zimmer“" at bounding box center [1041, 454] width 153 height 41
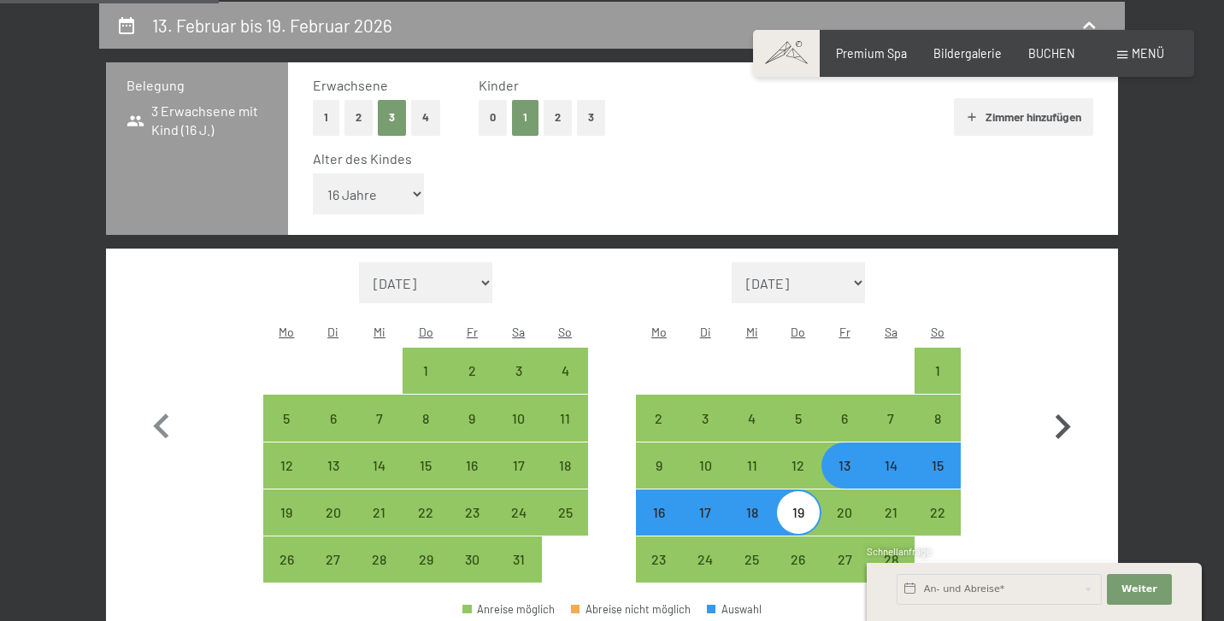
select select "[DATE]"
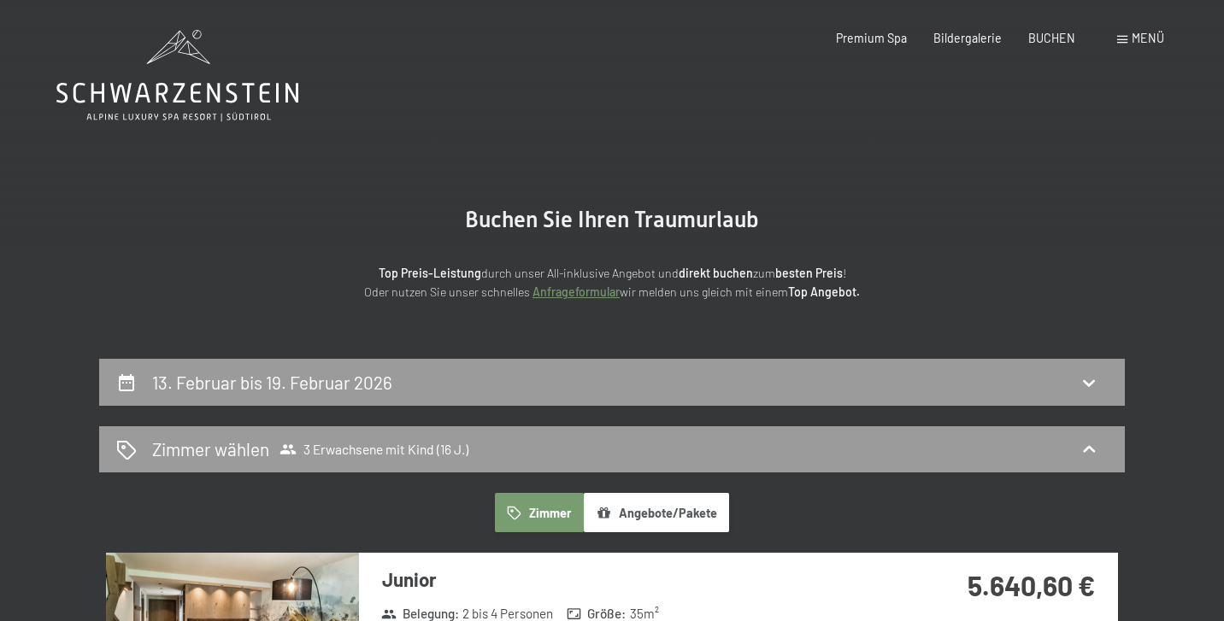
scroll to position [0, 0]
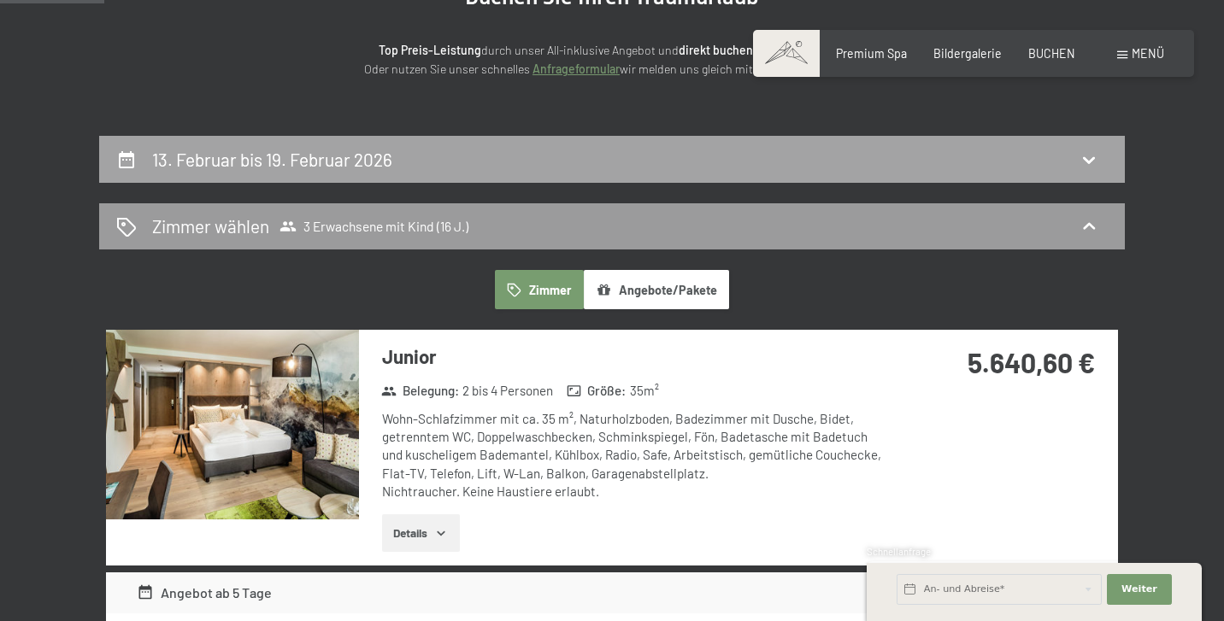
click at [609, 140] on div "13. Februar bis 19. Februar 2026" at bounding box center [612, 159] width 1026 height 47
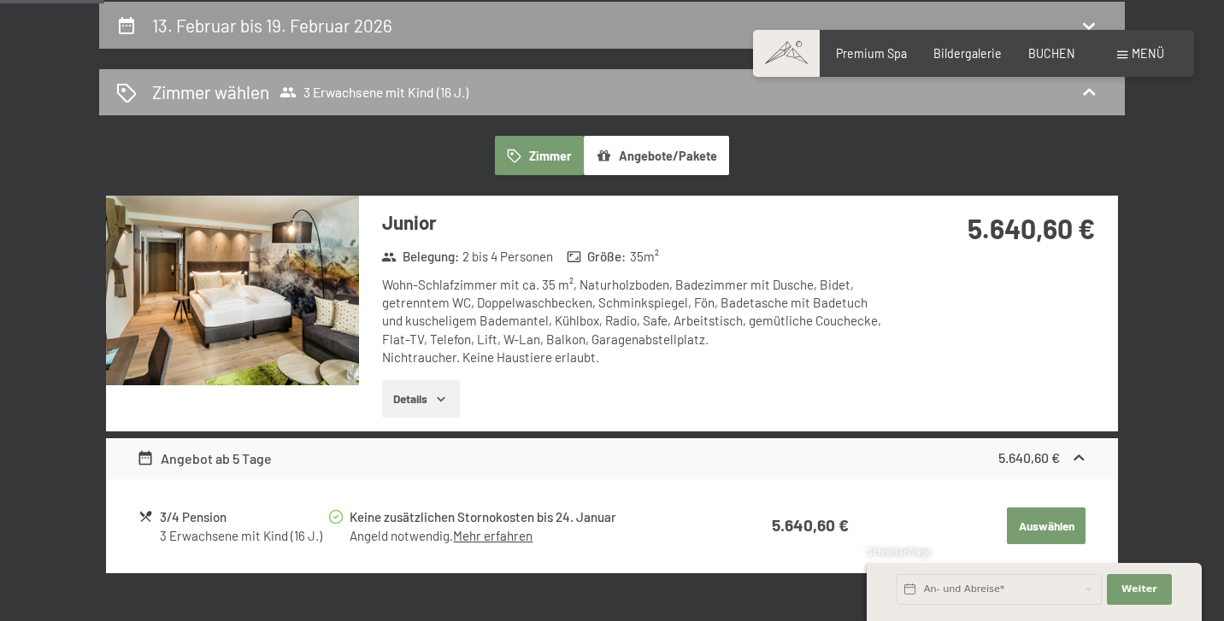
select select "16"
select select "[DATE]"
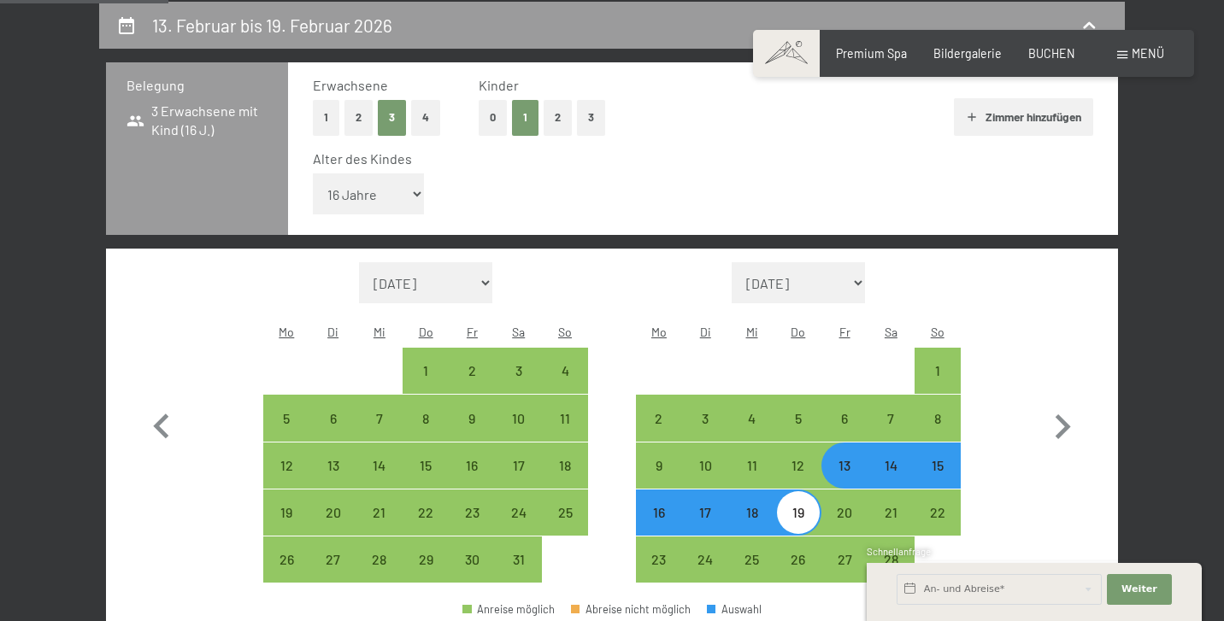
click at [894, 459] on div "14" at bounding box center [890, 480] width 43 height 43
select select "[DATE]"
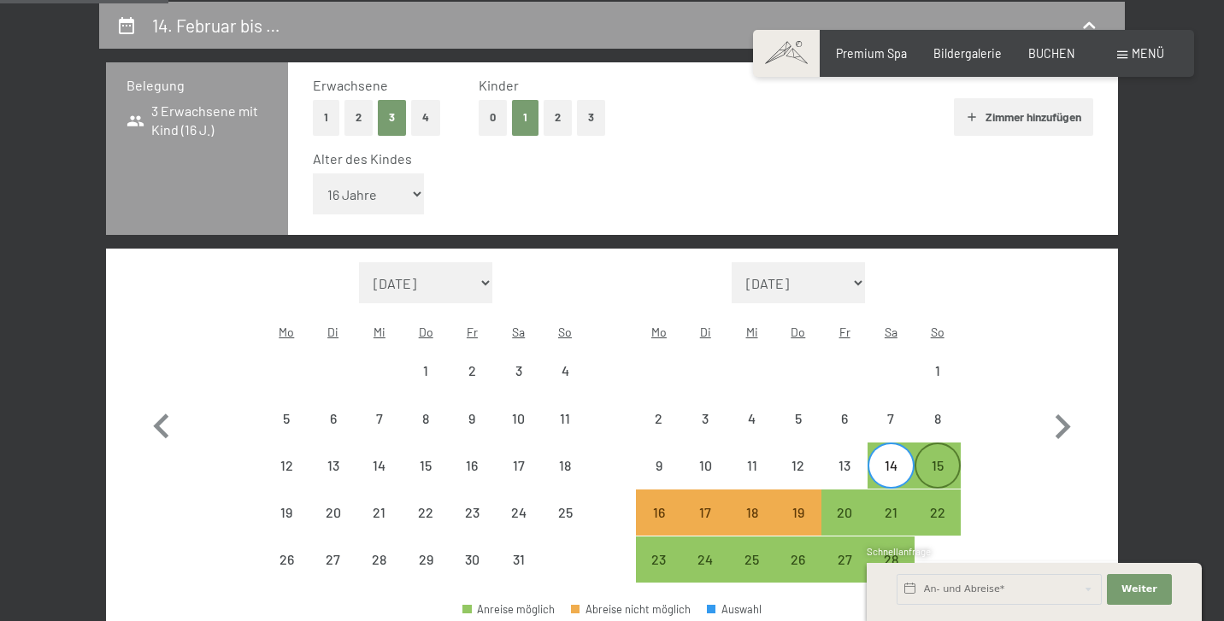
click at [944, 459] on div "15" at bounding box center [937, 480] width 43 height 43
select select "[DATE]"
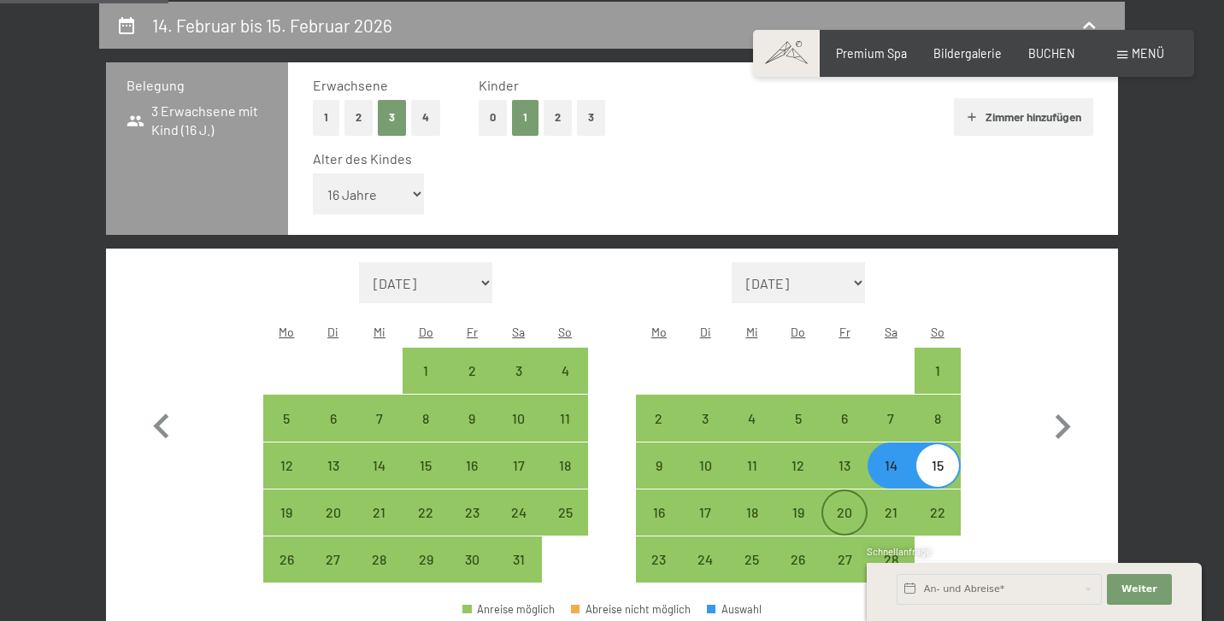
click at [843, 506] on div "20" at bounding box center [844, 527] width 43 height 43
select select "[DATE]"
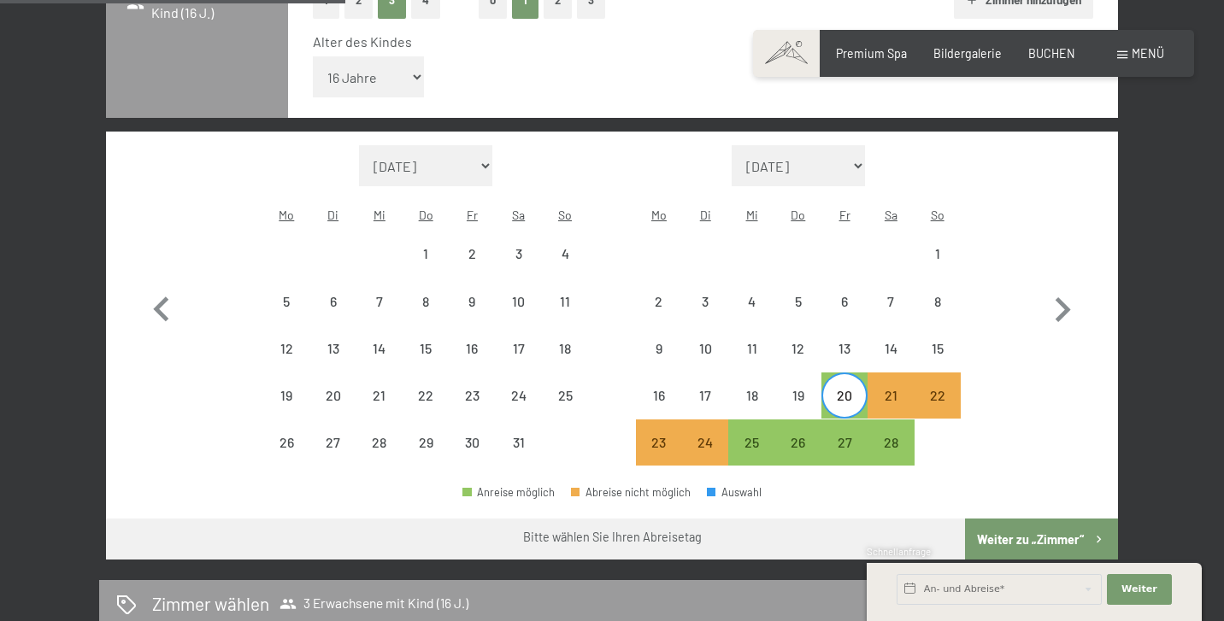
click at [1024, 519] on button "Weiter zu „Zimmer“" at bounding box center [1041, 539] width 153 height 41
select select "[DATE]"
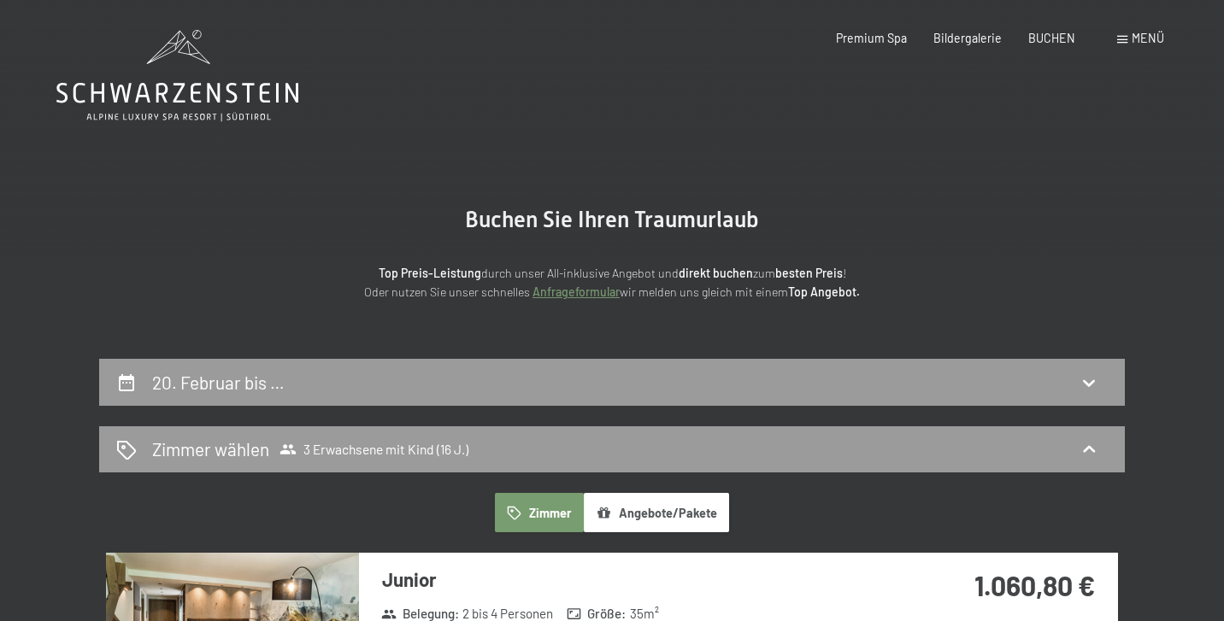
scroll to position [0, 0]
